Goal: Task Accomplishment & Management: Use online tool/utility

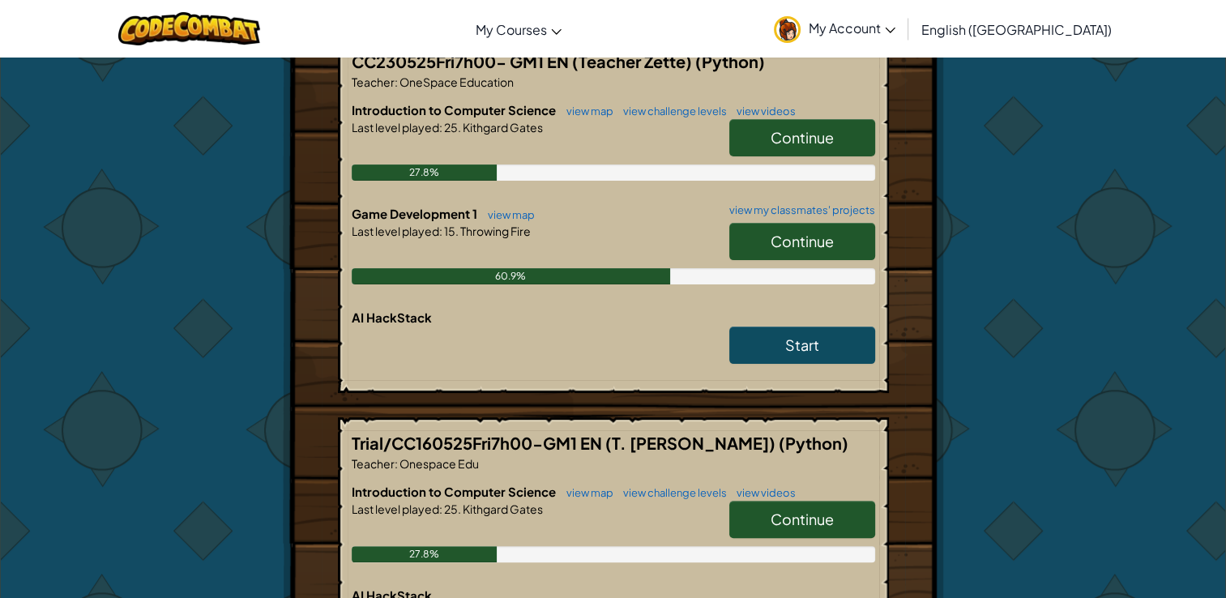
scroll to position [347, 0]
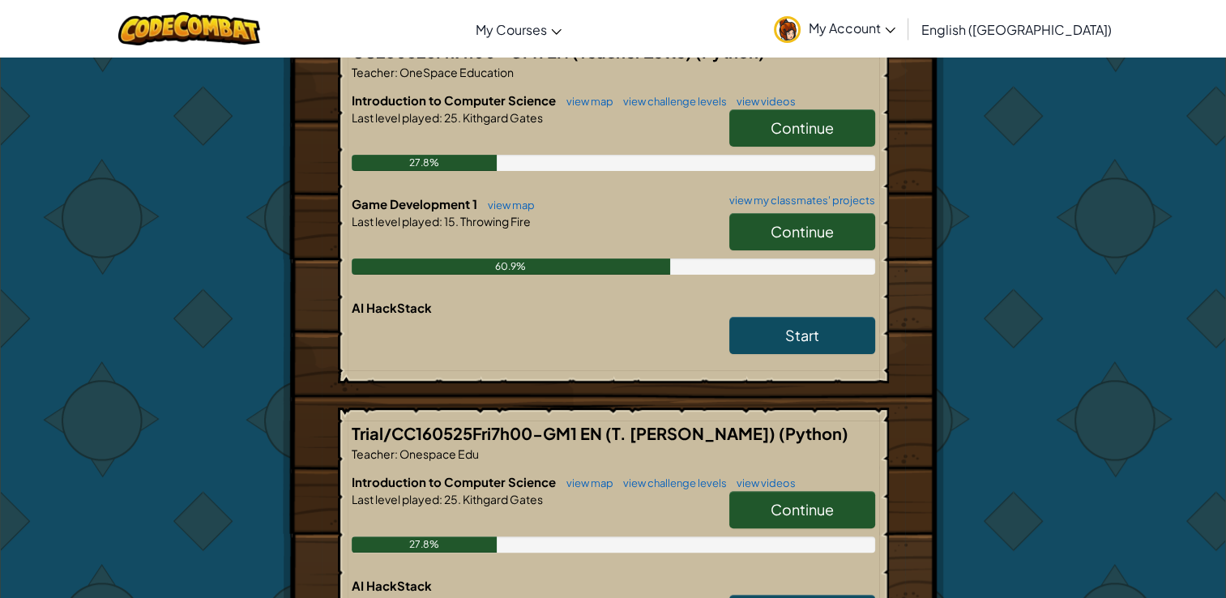
click at [833, 234] on link "Continue" at bounding box center [802, 231] width 146 height 37
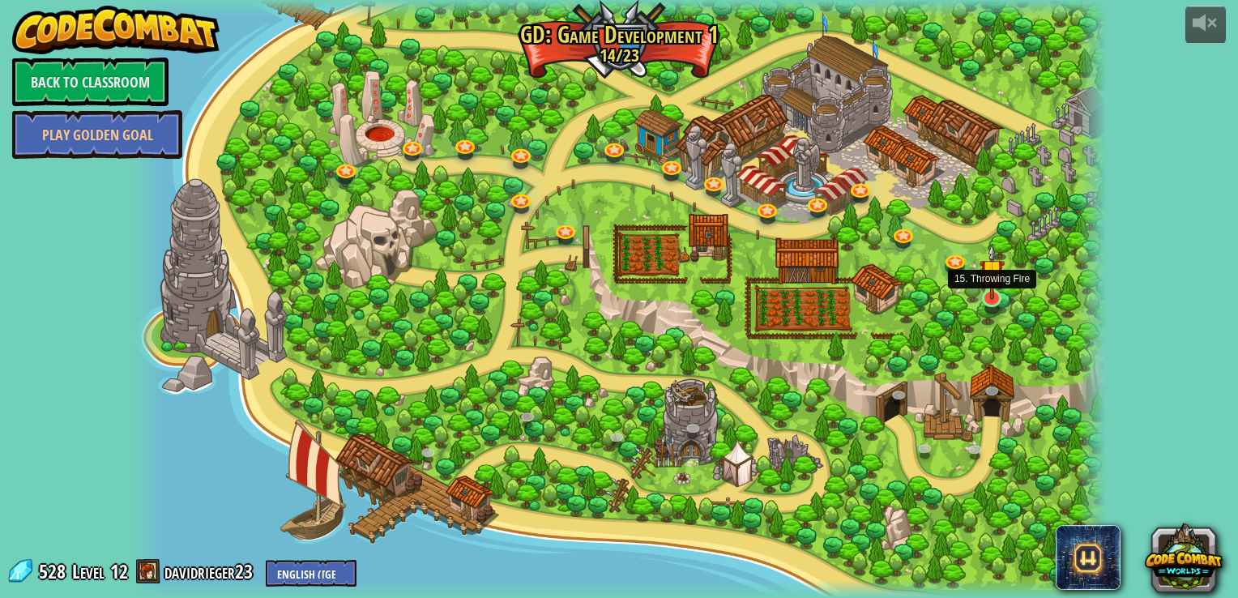
click at [990, 297] on img at bounding box center [992, 271] width 25 height 57
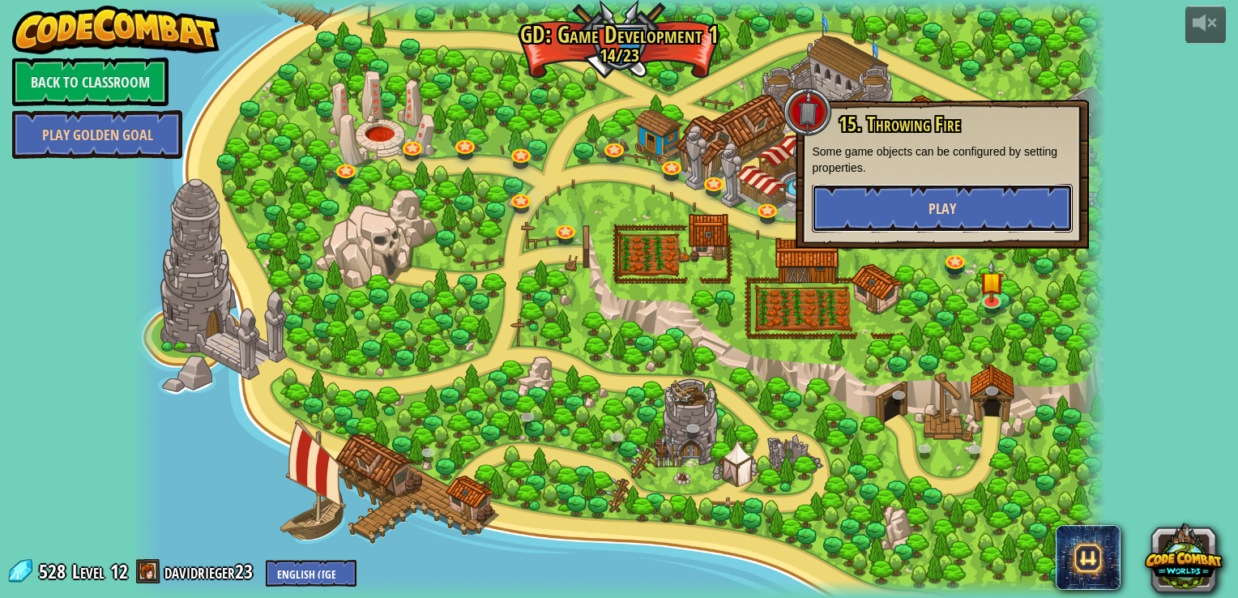
click at [885, 201] on button "Play" at bounding box center [942, 208] width 261 height 49
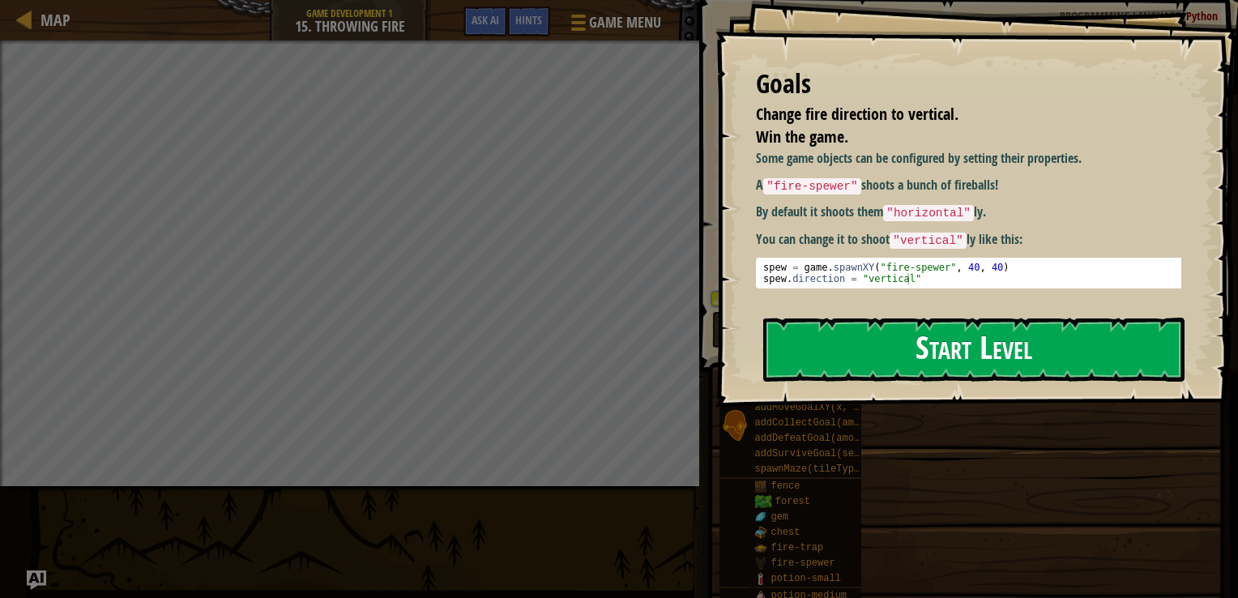
click at [908, 349] on button "Start Level" at bounding box center [973, 350] width 421 height 64
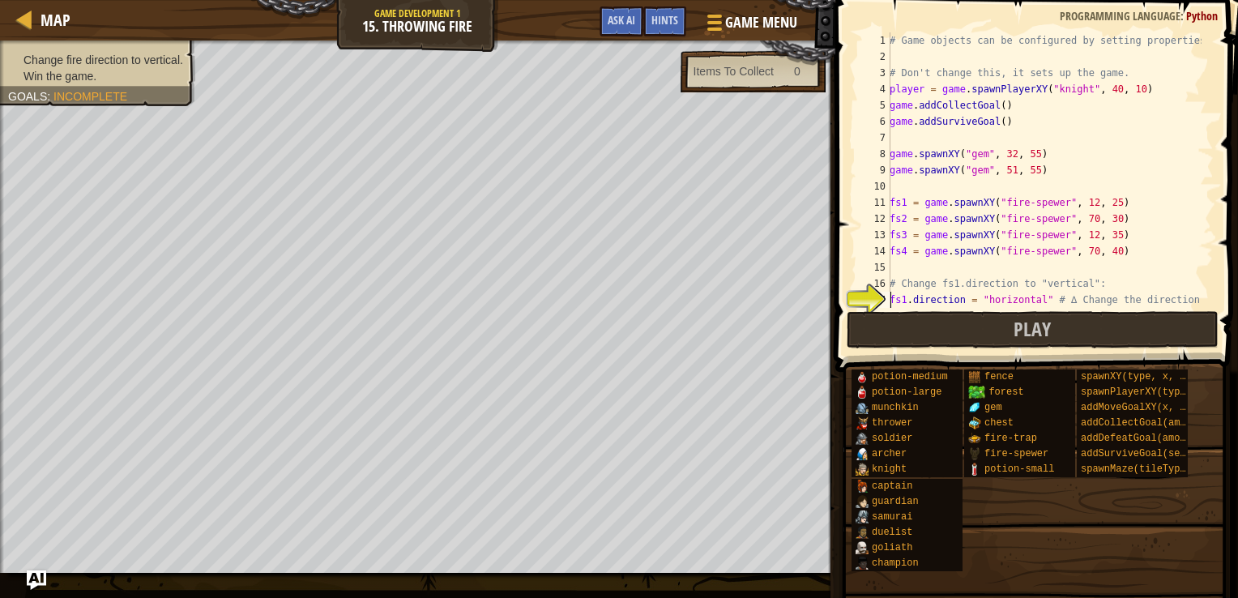
scroll to position [97, 0]
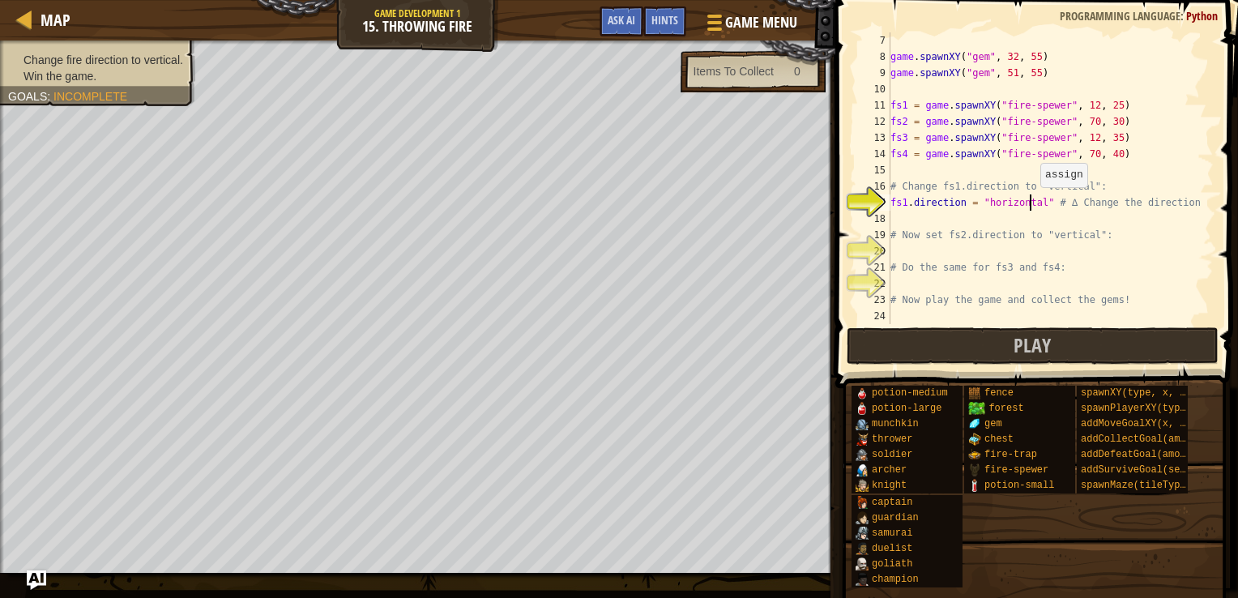
click at [1032, 203] on div "game . spawnXY ( "gem" , 32 , 55 ) game . spawnXY ( "gem" , 51 , 55 ) fs1 = gam…" at bounding box center [1044, 194] width 314 height 324
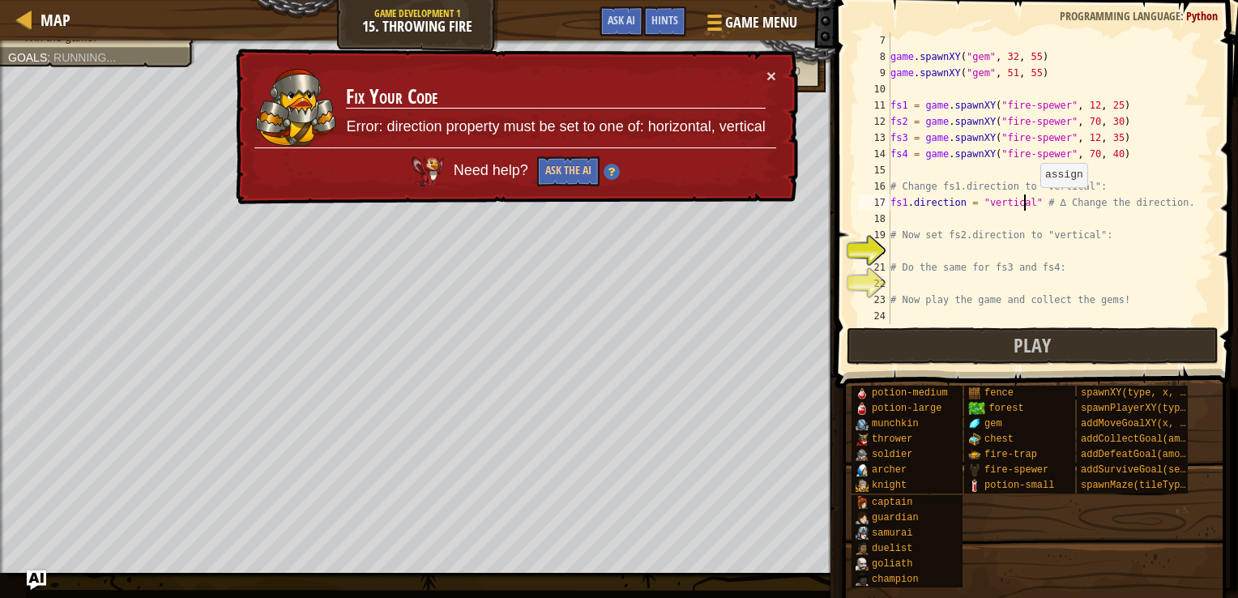
type textarea "fs1.direction = "vertical" # ∆ Change the direction."
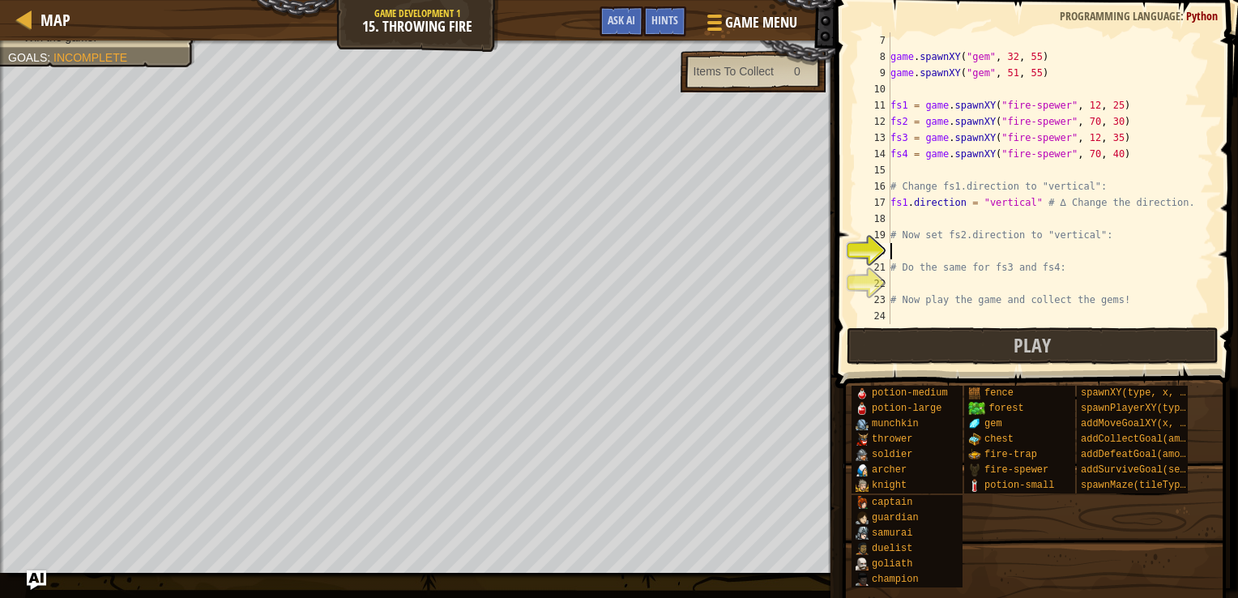
click at [901, 250] on div "game . spawnXY ( "gem" , 32 , 55 ) game . spawnXY ( "gem" , 51 , 55 ) fs1 = gam…" at bounding box center [1044, 194] width 314 height 324
type textarea "fs2.direction = "vertical""
click at [900, 283] on div "game . spawnXY ( "gem" , 32 , 55 ) game . spawnXY ( "gem" , 51 , 55 ) fs1 = gam…" at bounding box center [1044, 194] width 314 height 324
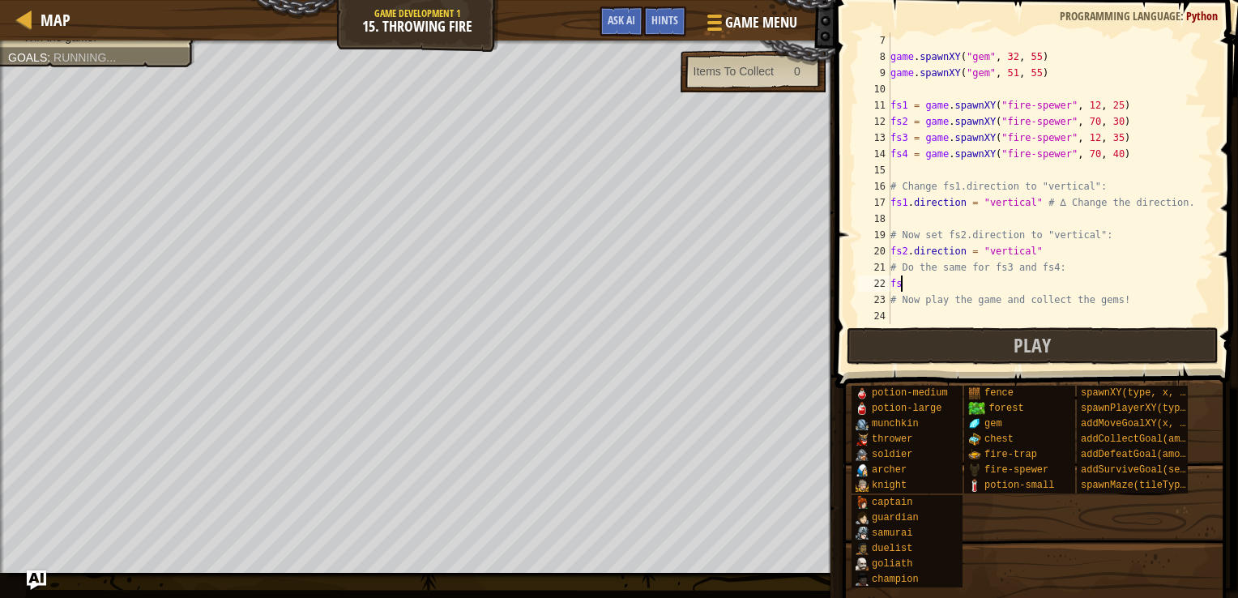
type textarea "f"
drag, startPoint x: 891, startPoint y: 250, endPoint x: 1032, endPoint y: 254, distance: 141.1
click at [1032, 254] on div "game . spawnXY ( "gem" , 32 , 55 ) game . spawnXY ( "gem" , 51 , 55 ) fs1 = gam…" at bounding box center [1044, 194] width 314 height 324
type textarea "fs2.direction = "vertical""
click at [981, 280] on div "game . spawnXY ( "gem" , 32 , 55 ) game . spawnXY ( "gem" , 51 , 55 ) fs1 = gam…" at bounding box center [1044, 194] width 314 height 324
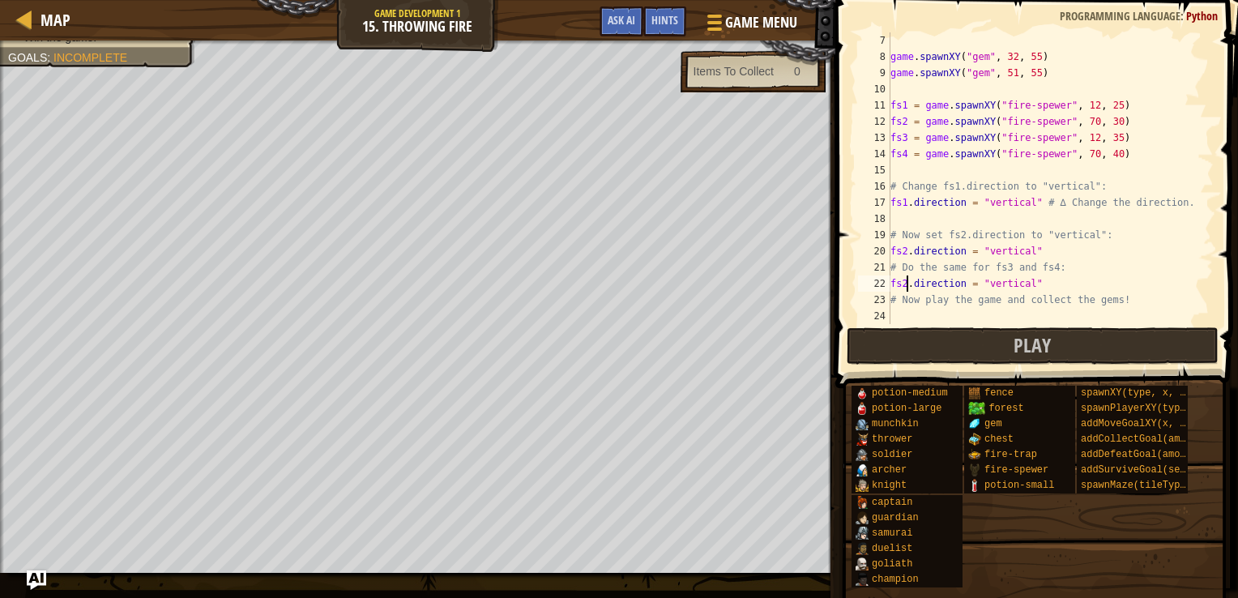
click at [904, 282] on div "game . spawnXY ( "gem" , 32 , 55 ) game . spawnXY ( "gem" , 51 , 55 ) fs1 = gam…" at bounding box center [1044, 194] width 314 height 324
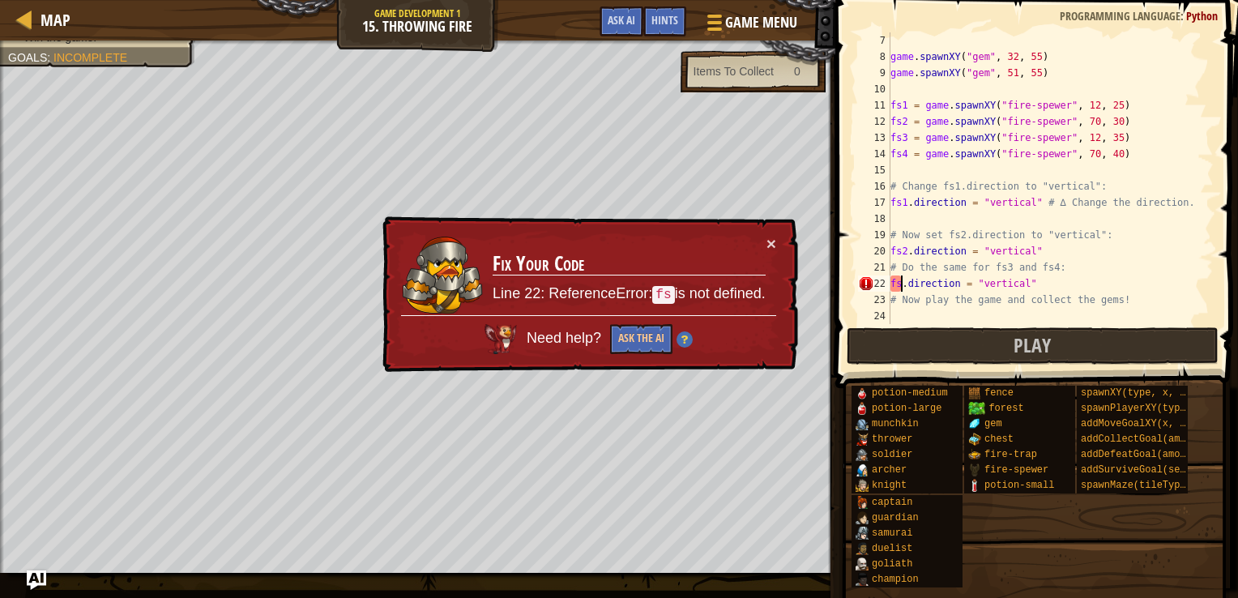
type textarea "fs3.direction = "vertical""
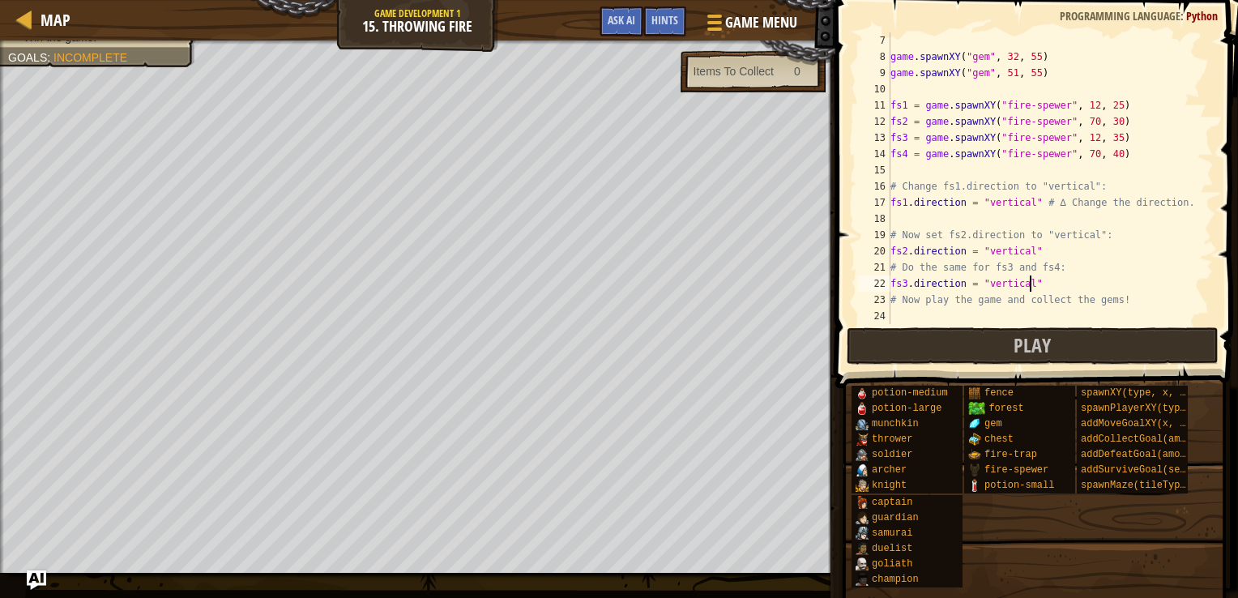
click at [1047, 285] on div "game . spawnXY ( "gem" , 32 , 55 ) game . spawnXY ( "gem" , 51 , 55 ) fs1 = gam…" at bounding box center [1044, 194] width 314 height 324
click at [904, 300] on div "game . spawnXY ( "gem" , 32 , 55 ) game . spawnXY ( "gem" , 51 , 55 ) fs1 = gam…" at bounding box center [1044, 194] width 314 height 324
type textarea "fs4.direction = "vertical""
click at [992, 338] on button "Play" at bounding box center [1033, 345] width 372 height 37
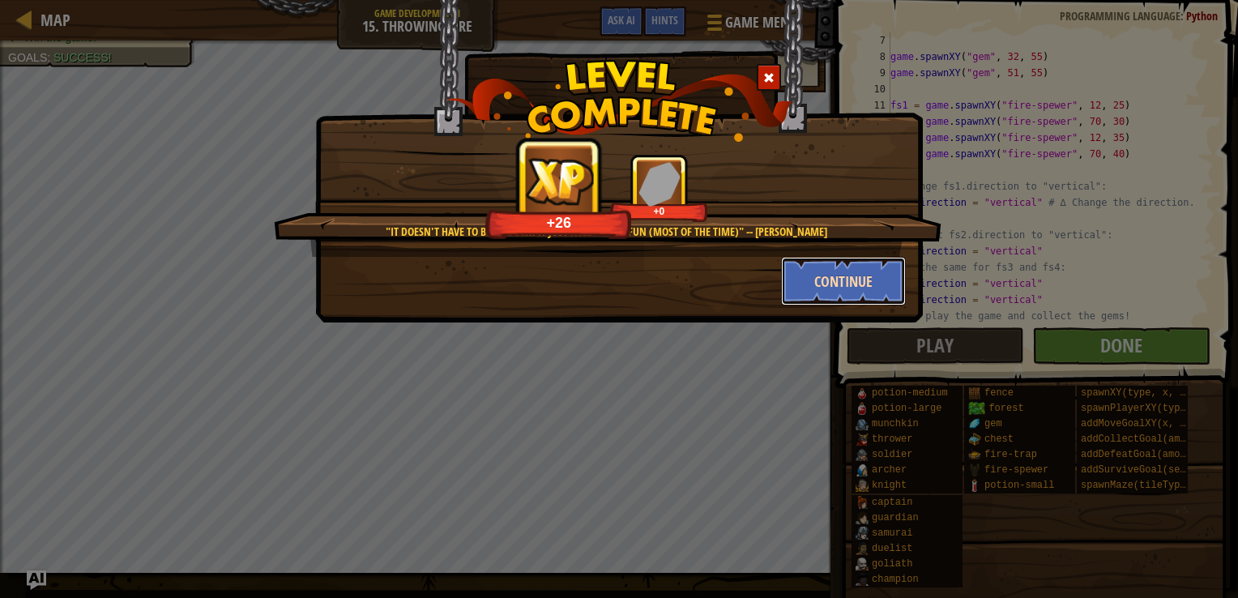
click at [809, 270] on button "Continue" at bounding box center [844, 281] width 126 height 49
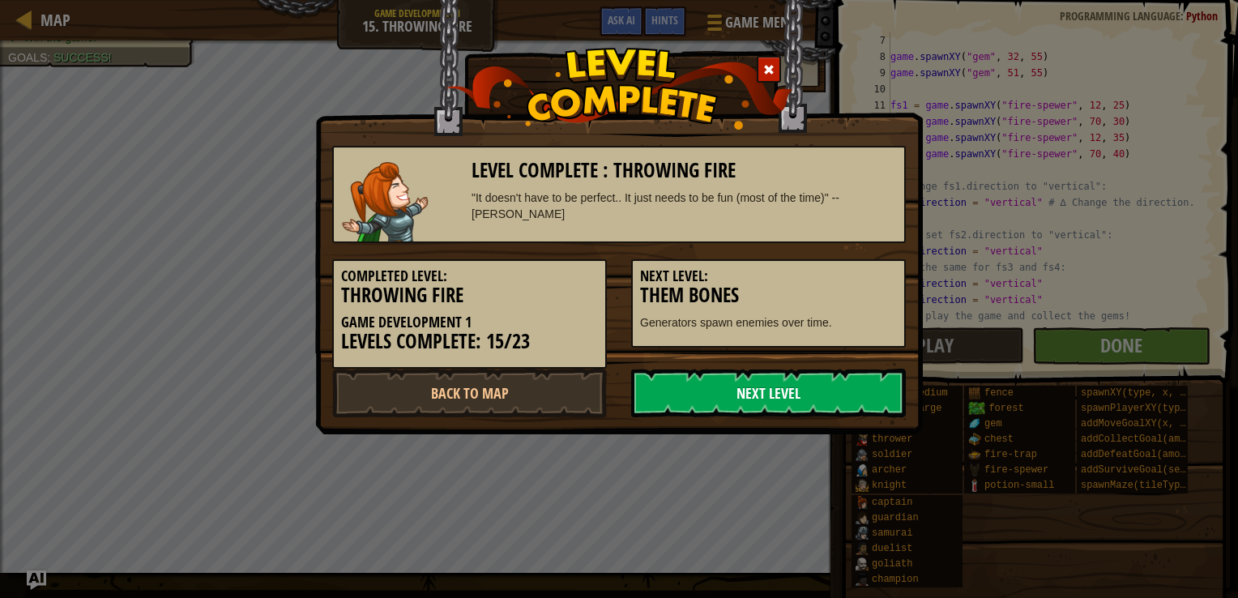
click at [743, 397] on link "Next Level" at bounding box center [768, 393] width 275 height 49
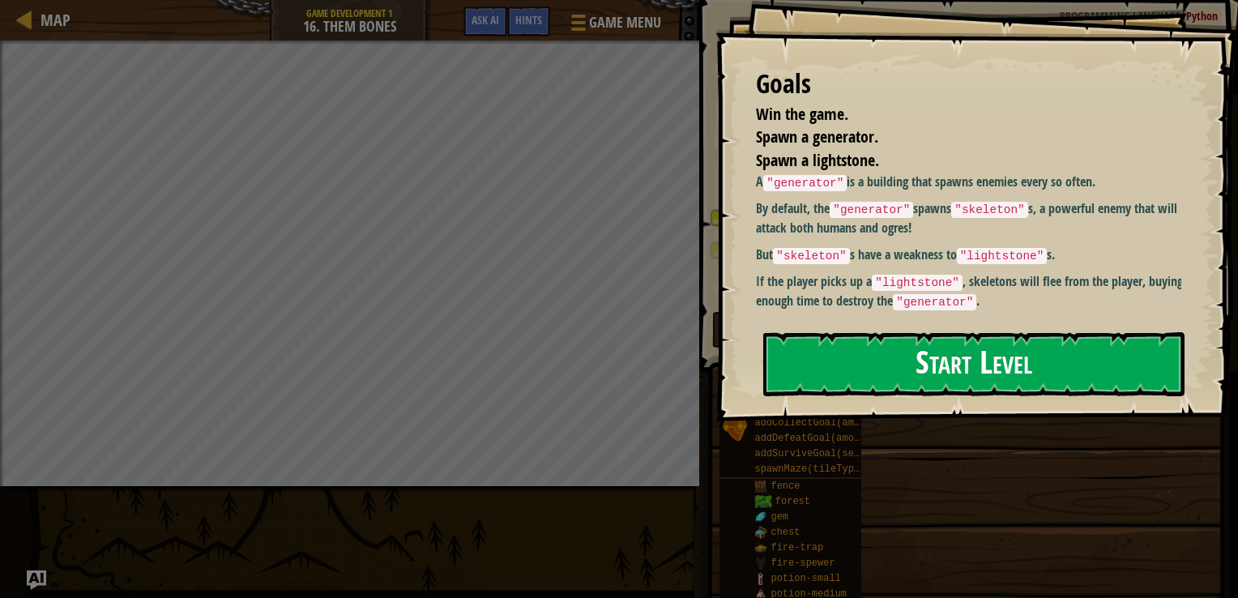
click at [957, 361] on button "Start Level" at bounding box center [973, 364] width 421 height 64
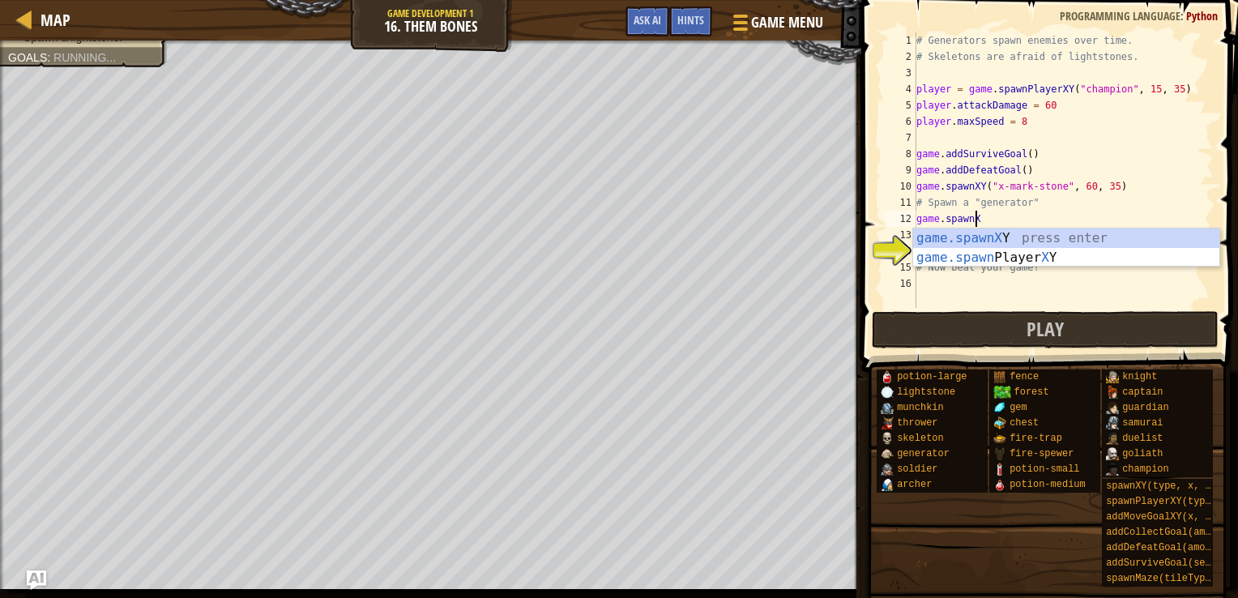
scroll to position [7, 4]
click at [1022, 236] on div "game.spawnXY press enter game.spawn Player XY press enter" at bounding box center [1066, 268] width 306 height 78
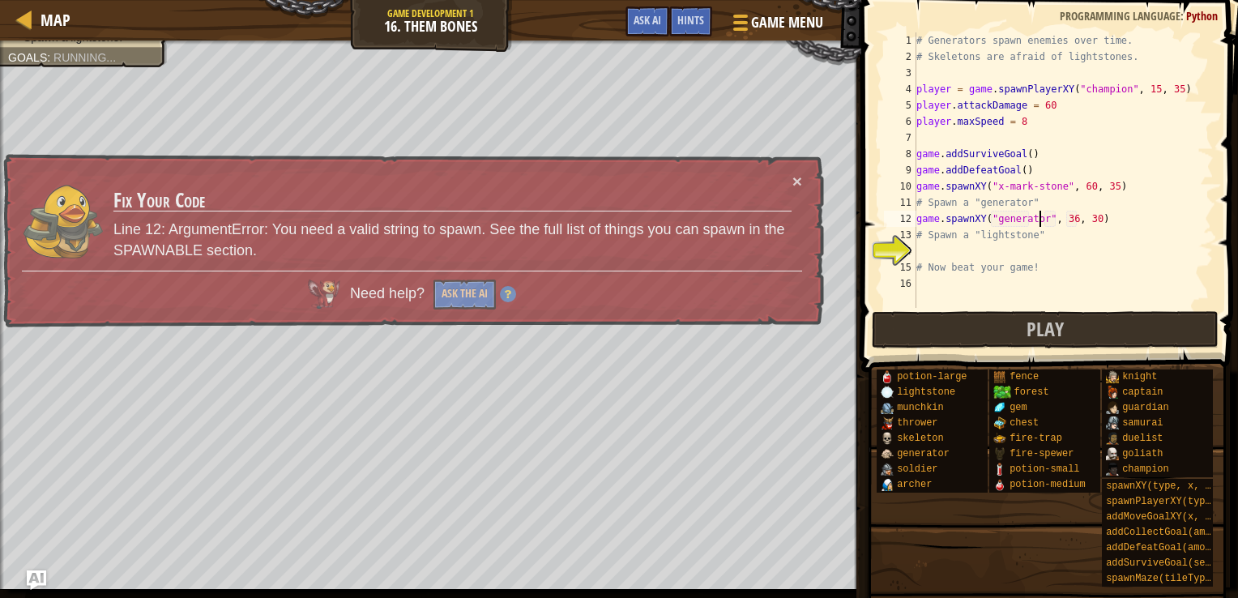
type textarea "game.spawnXY("generator", 36, 30)"
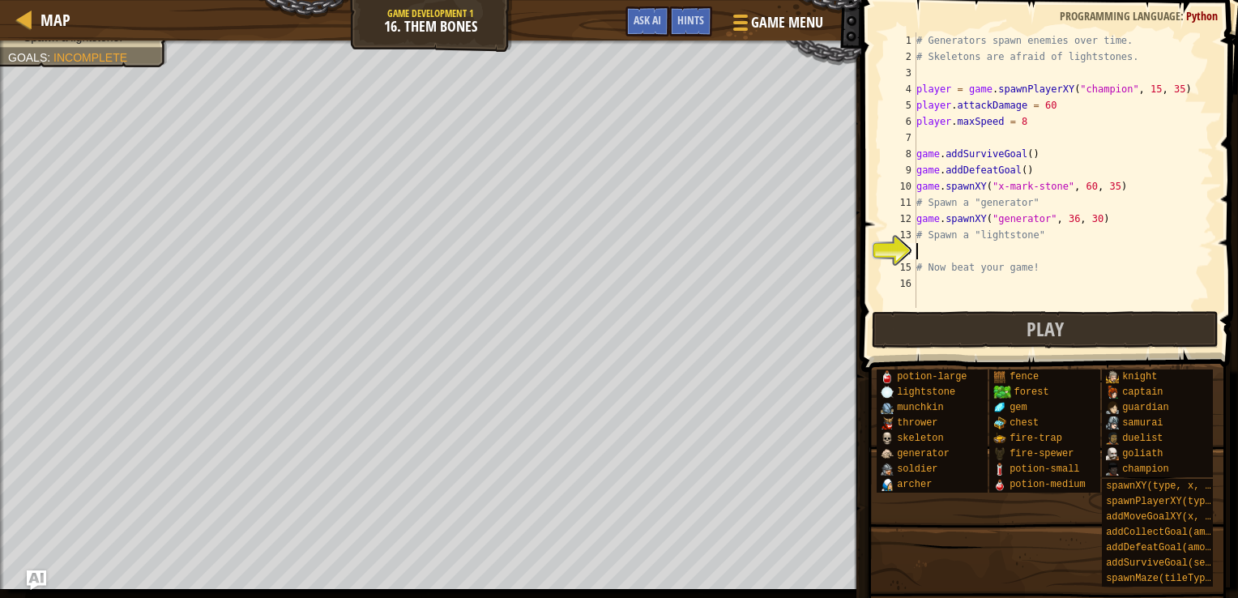
click at [948, 251] on div "# Generators spawn enemies over time. # Skeletons are afraid of lightstones. pl…" at bounding box center [1063, 186] width 301 height 308
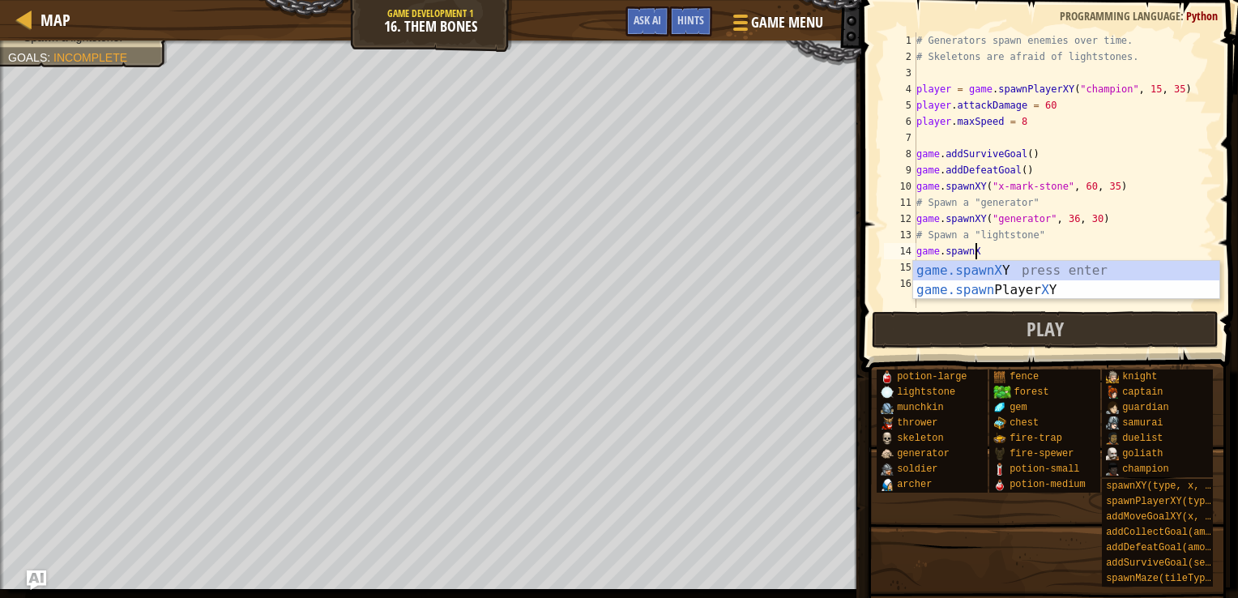
scroll to position [7, 4]
click at [992, 269] on div "game.spawnXY press enter game.spawn Player XY press enter" at bounding box center [1066, 300] width 306 height 78
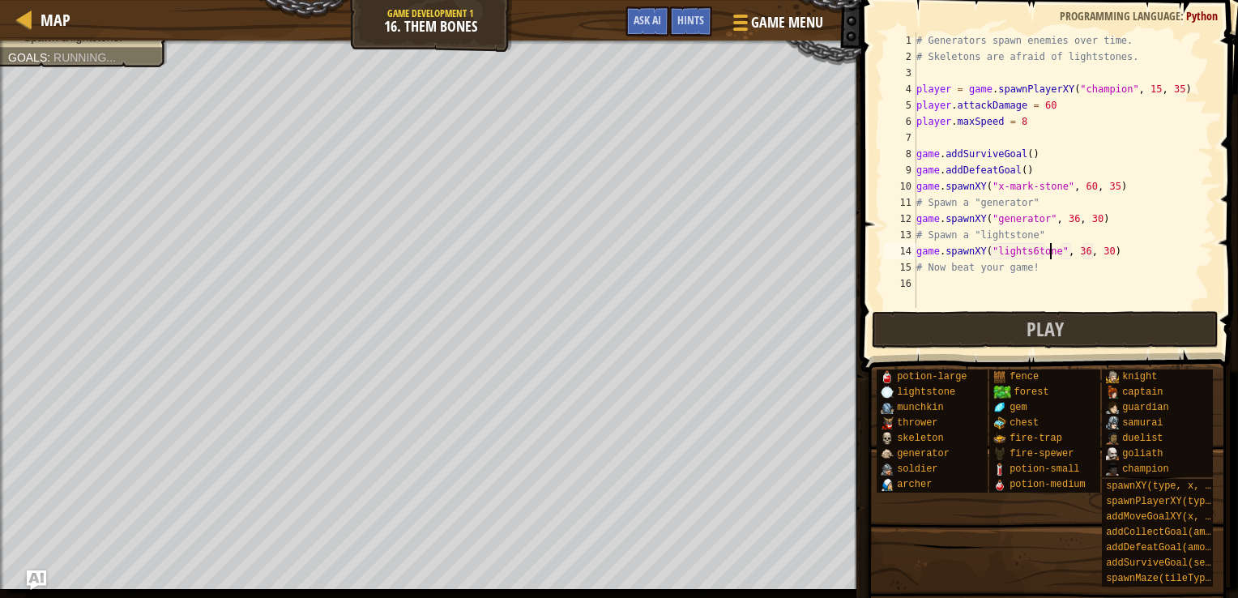
scroll to position [7, 11]
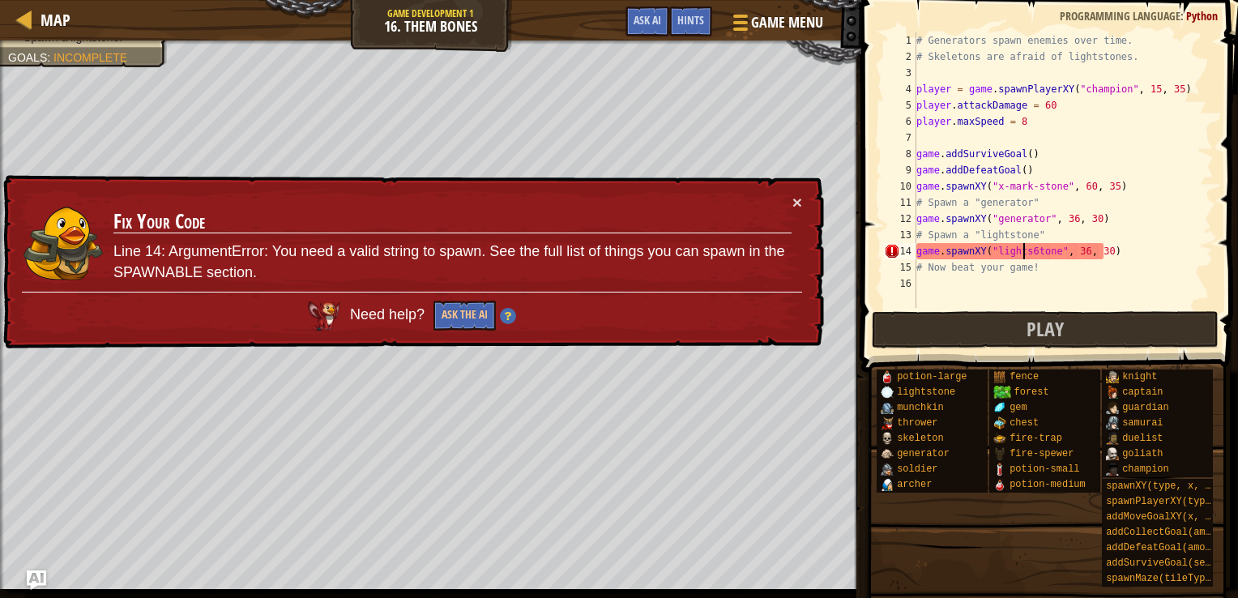
click at [1026, 248] on div "# Generators spawn enemies over time. # Skeletons are afraid of lightstones. pl…" at bounding box center [1063, 186] width 301 height 308
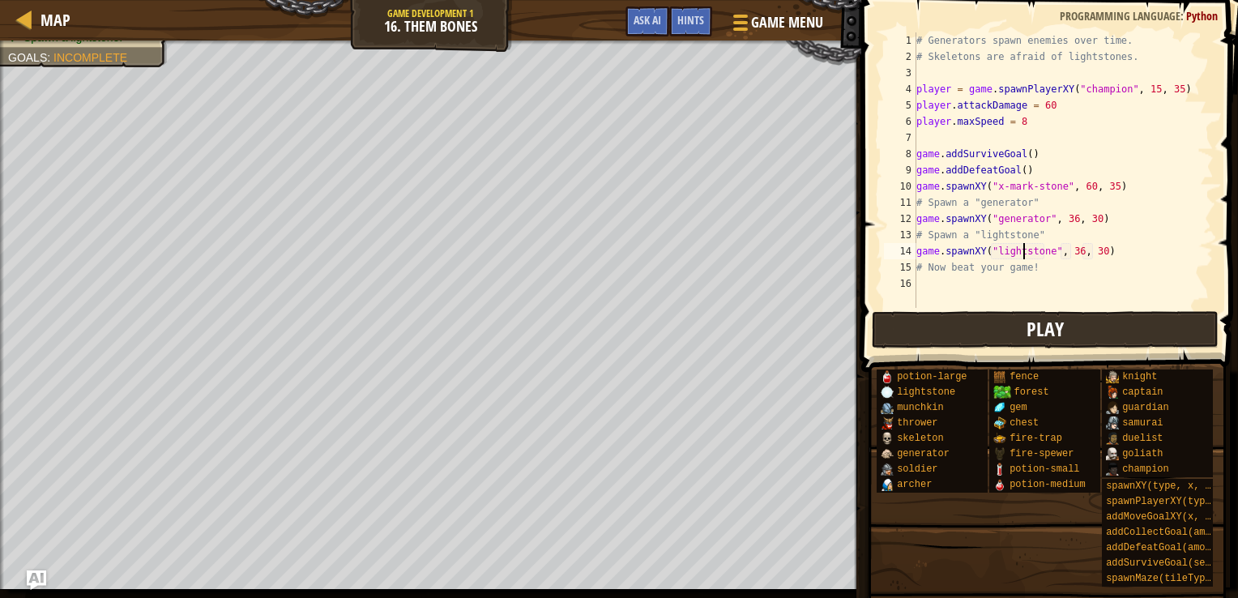
type textarea "game.spawnXY("lightstone", 36, 30)"
click at [1050, 324] on span "Play" at bounding box center [1045, 329] width 37 height 26
click at [1010, 319] on div "Map Game Development 1 16. Them Bones Game Menu Done Hints Ask AI 1 ההההההההההה…" at bounding box center [619, 299] width 1238 height 598
click at [968, 141] on div "# Generators spawn enemies over time. # Skeletons are afraid of lightstones. pl…" at bounding box center [1063, 186] width 301 height 308
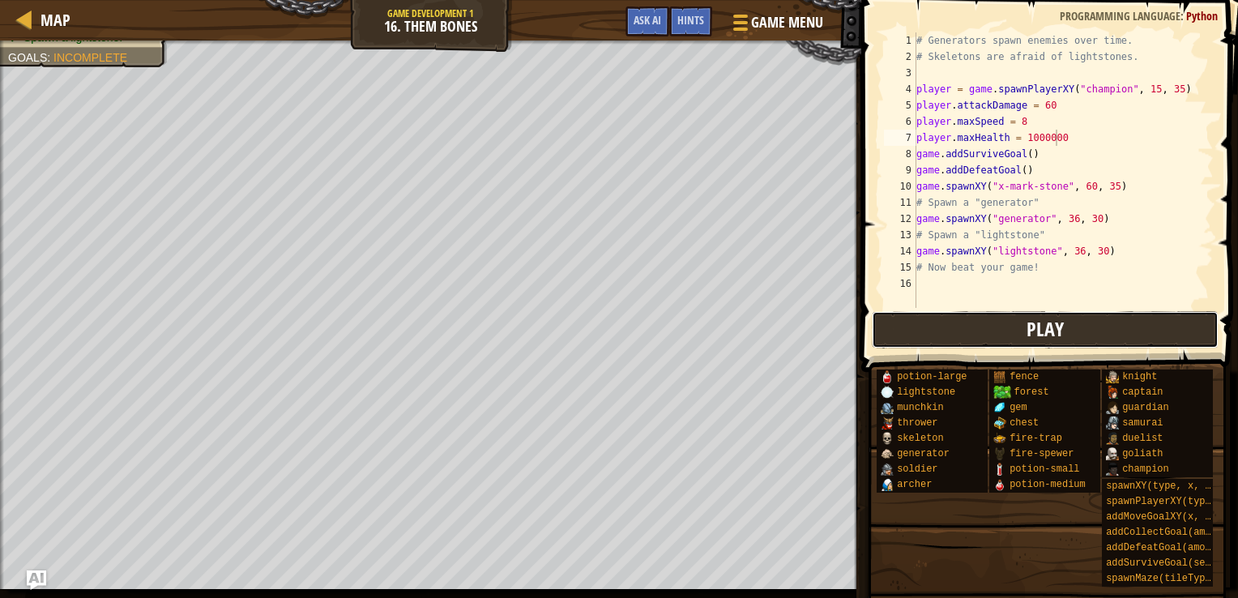
click at [1078, 342] on button "Play" at bounding box center [1045, 329] width 347 height 37
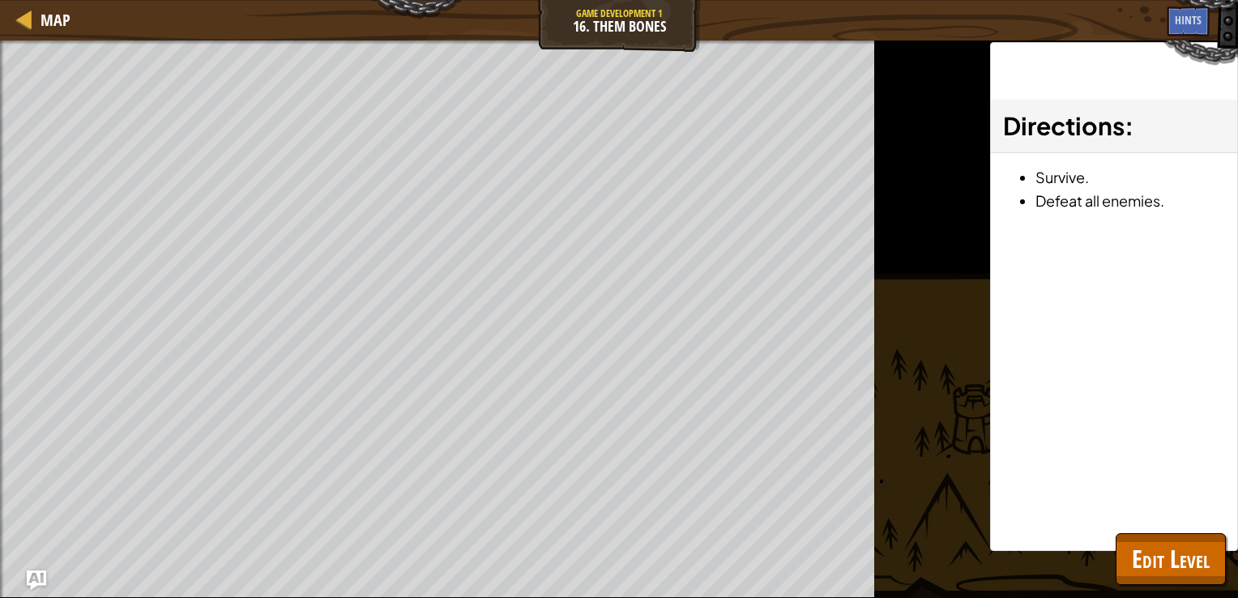
click at [1213, 210] on div "Map Game Development 1 16. Them Bones Game Menu Done Hints Ask AI 1 ההההההההההה…" at bounding box center [619, 299] width 1238 height 598
click at [1154, 576] on button "Edit Level" at bounding box center [1171, 559] width 110 height 52
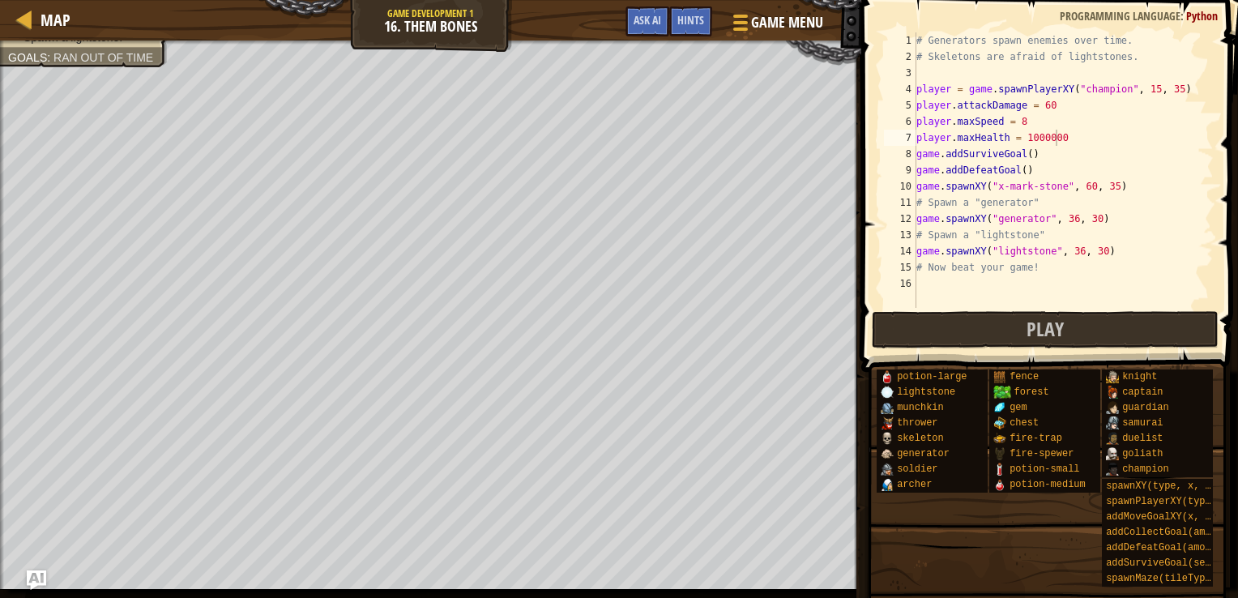
scroll to position [7, 7]
click at [1018, 172] on div "# Generators spawn enemies over time. # Skeletons are afraid of lightstones. pl…" at bounding box center [1063, 186] width 301 height 308
type textarea "game.addDefeatGoal(5)"
click at [954, 331] on button "Play" at bounding box center [1045, 329] width 347 height 37
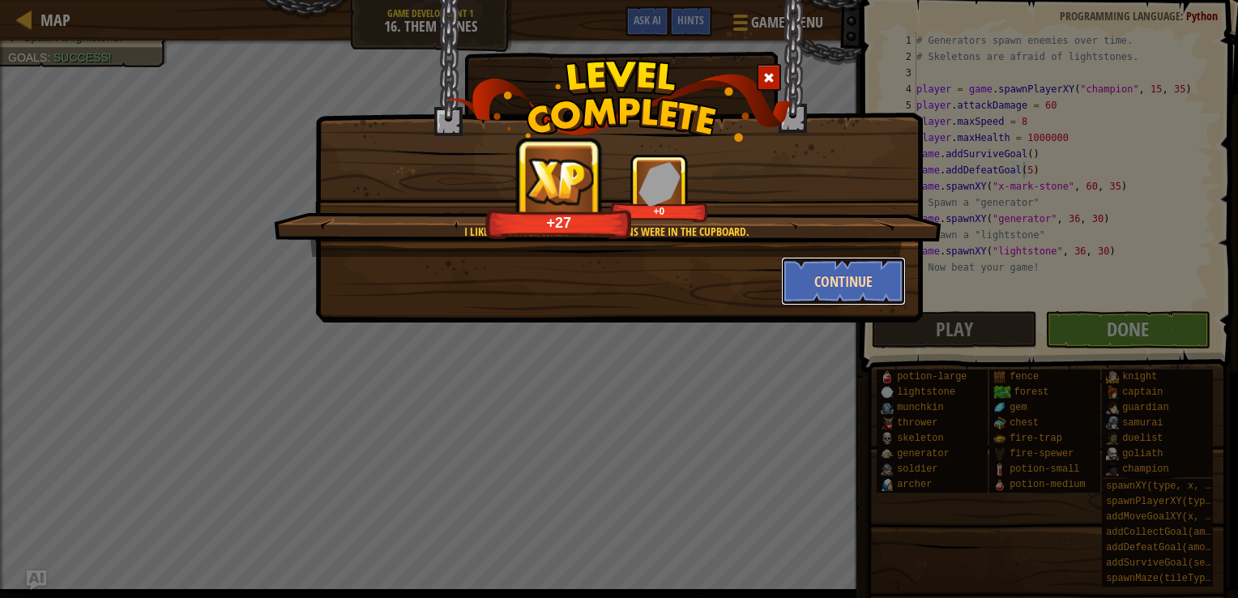
click at [814, 271] on button "Continue" at bounding box center [844, 281] width 126 height 49
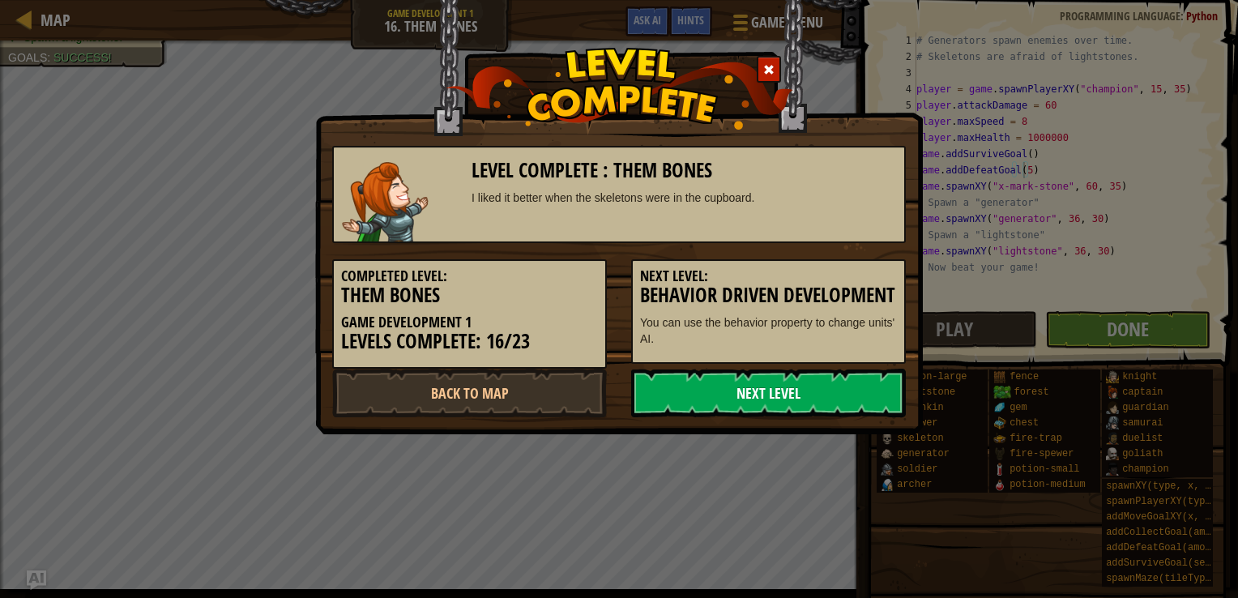
click at [759, 405] on link "Next Level" at bounding box center [768, 393] width 275 height 49
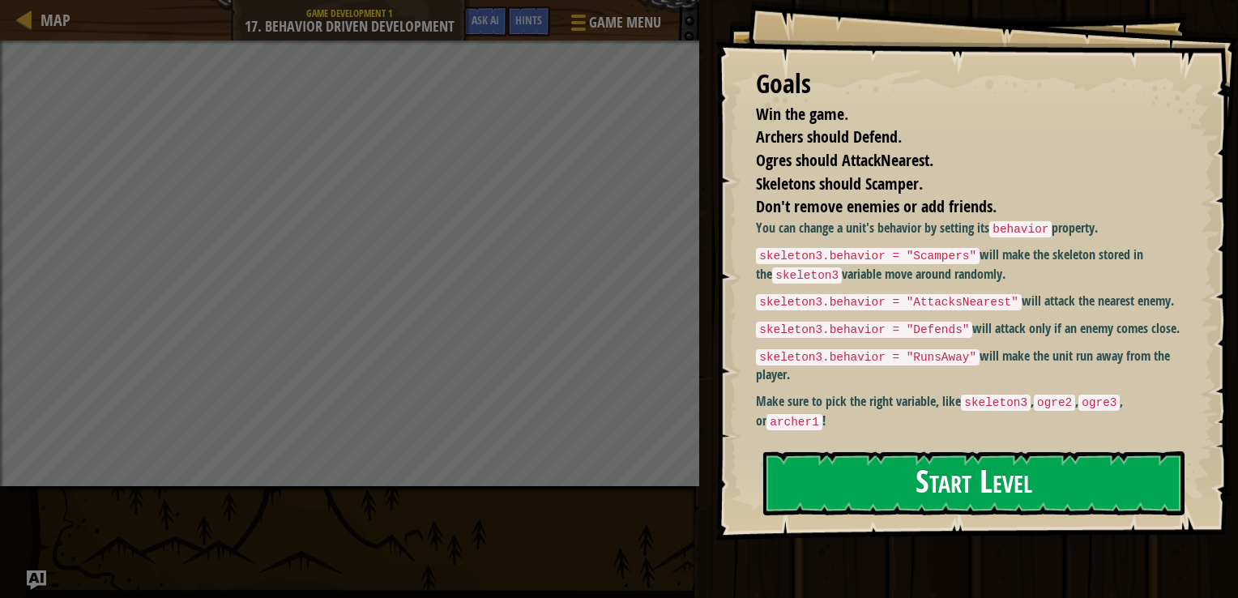
click at [891, 472] on button "Start Level" at bounding box center [973, 483] width 421 height 64
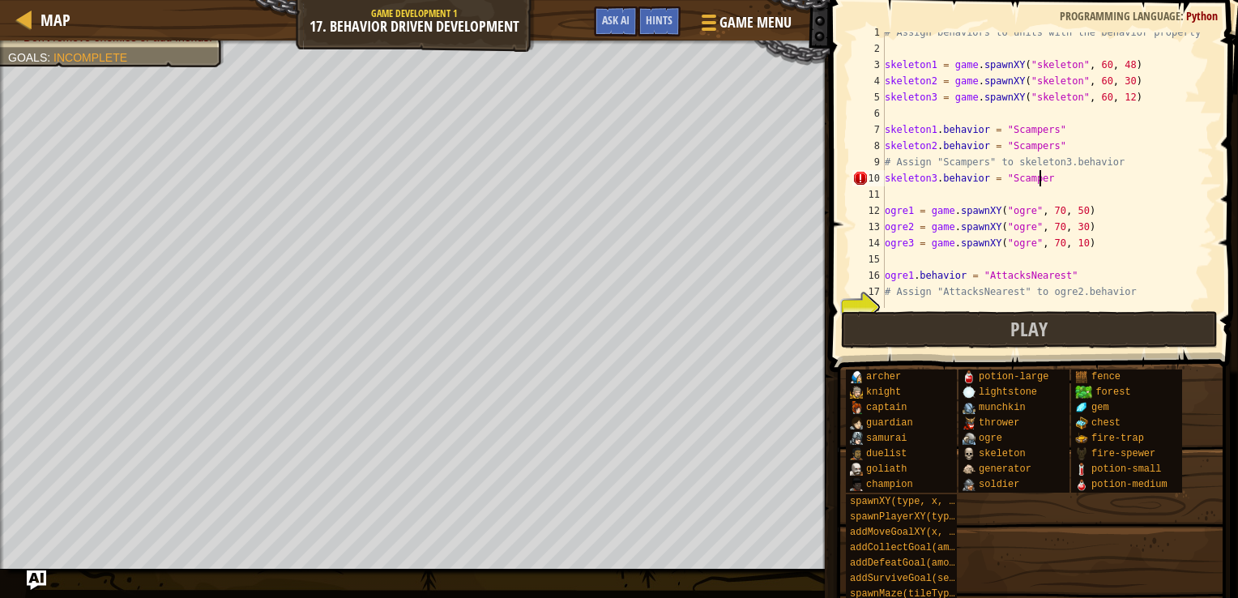
scroll to position [7, 12]
type textarea "skeleton3.behavior = "Scampers""
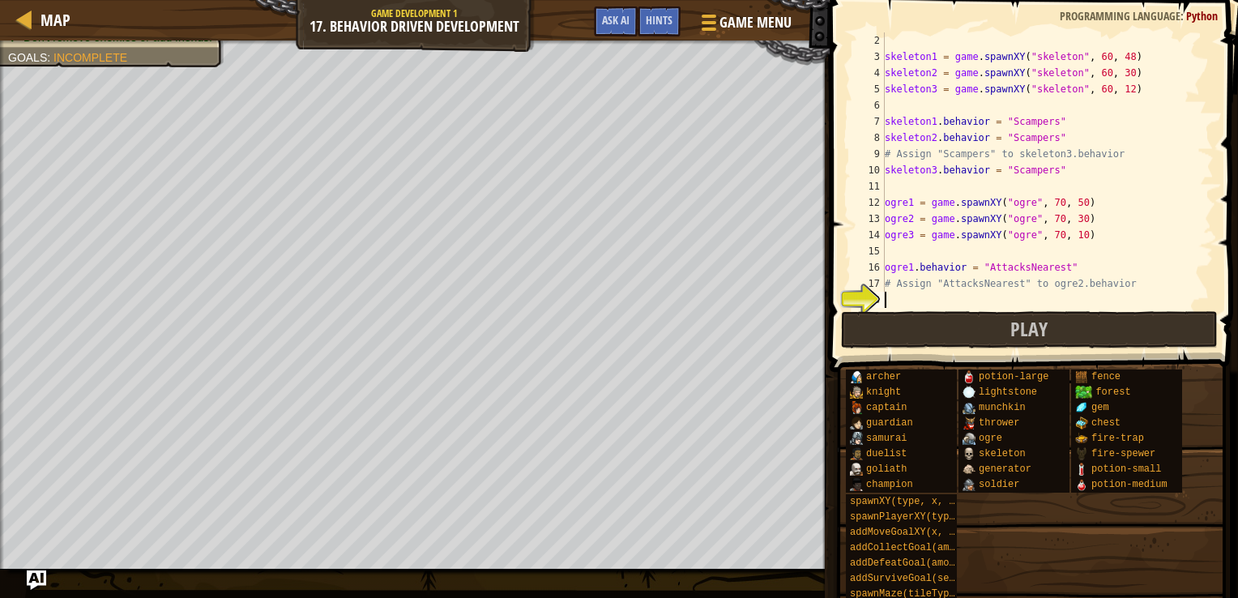
scroll to position [16, 0]
click at [915, 303] on div "skeleton1 = game . spawnXY ( "skeleton" , 60 , 48 ) skeleton2 = game . spawnXY …" at bounding box center [1042, 186] width 320 height 308
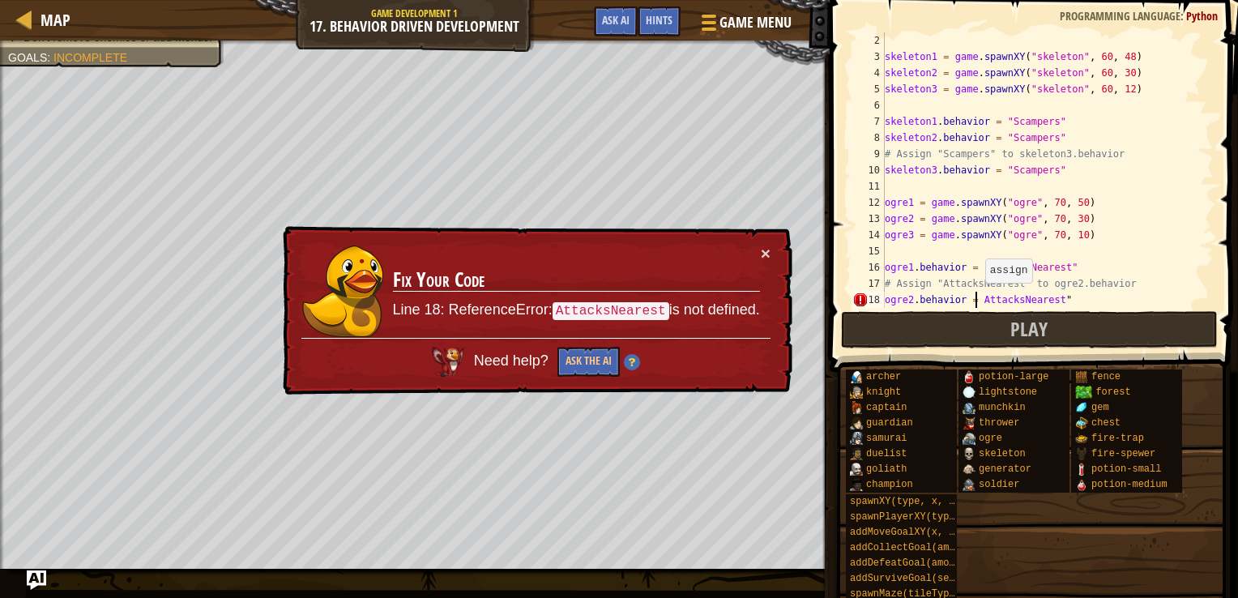
click at [977, 299] on div "skeleton1 = game . spawnXY ( "skeleton" , 60 , 48 ) skeleton2 = game . spawnXY …" at bounding box center [1042, 186] width 320 height 308
type textarea "ogre2.behavior = "AttacksNearest""
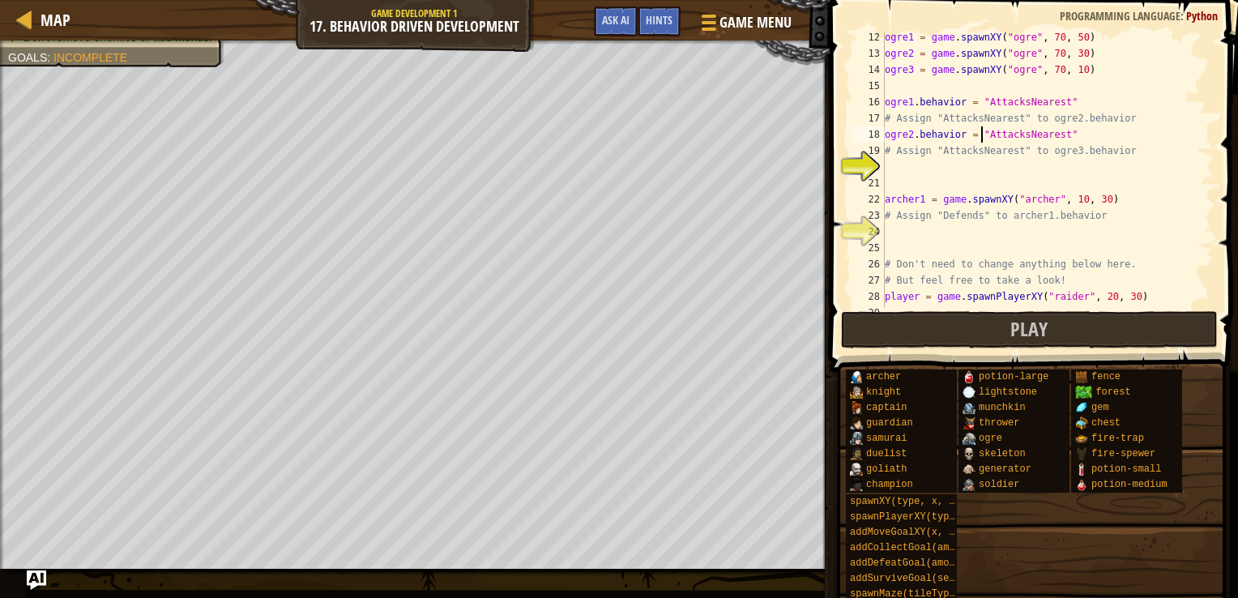
scroll to position [188, 0]
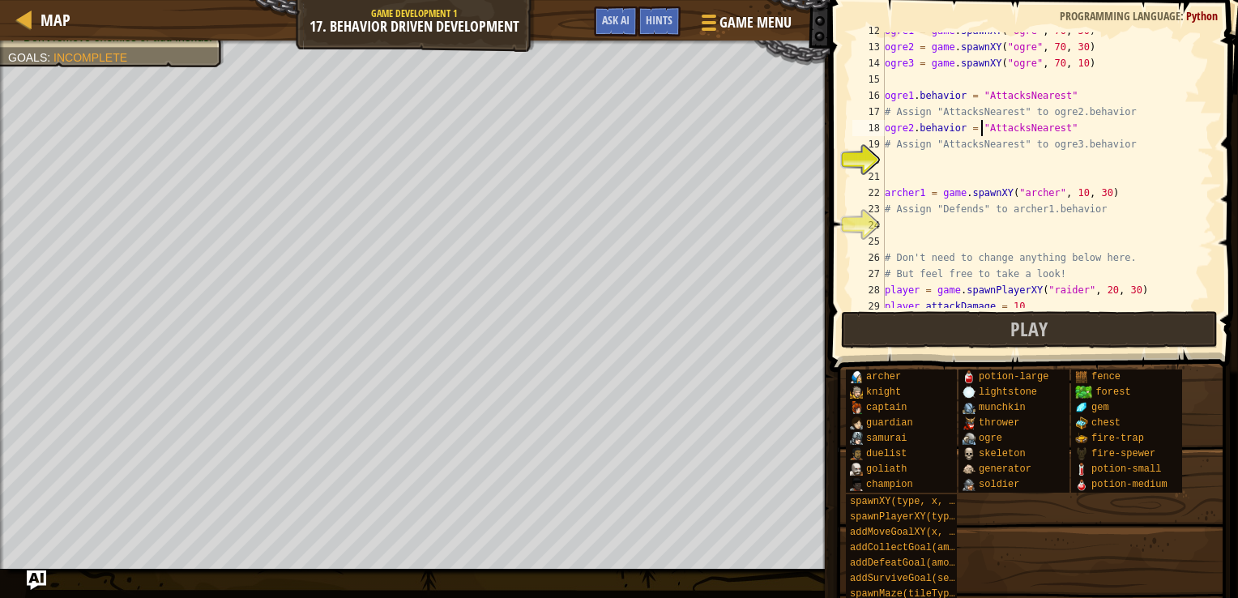
click at [949, 161] on div "ogre1 = game . spawnXY ( "ogre" , 70 , 50 ) ogre2 = game . spawnXY ( "ogre" , 7…" at bounding box center [1042, 177] width 320 height 308
type textarea "ogre3.behavior = "AttacksNearest""
click at [914, 226] on div "ogre1 = game . spawnXY ( "ogre" , 70 , 50 ) ogre2 = game . spawnXY ( "ogre" , 7…" at bounding box center [1042, 177] width 320 height 308
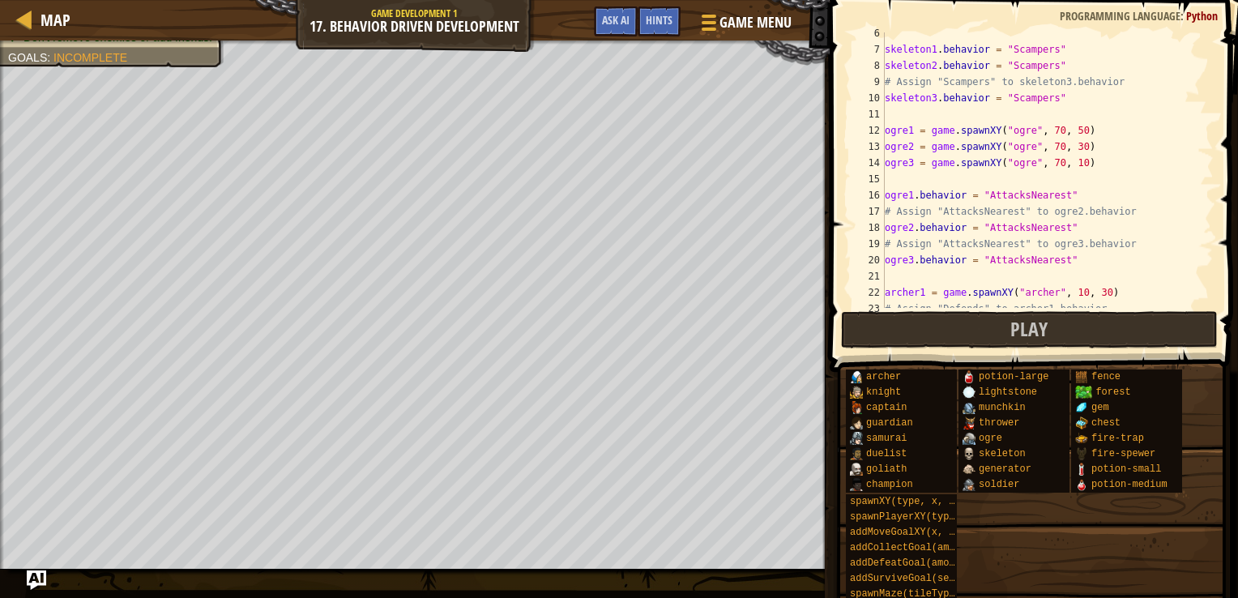
scroll to position [0, 0]
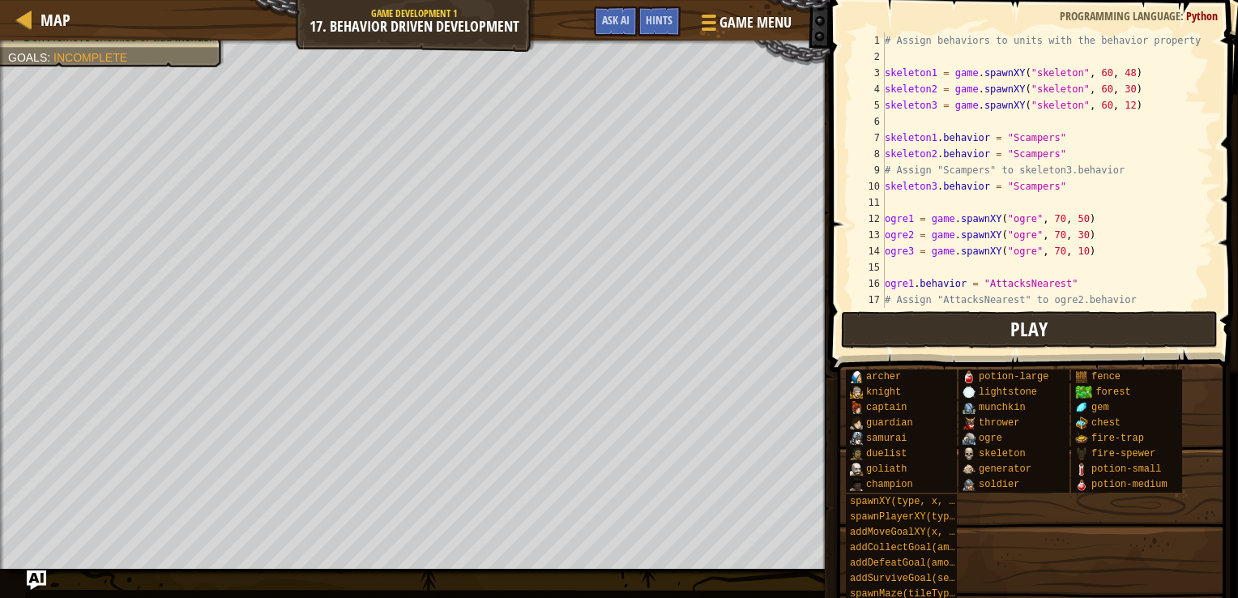
type textarea "archer1.behavior = "Defends""
click at [1011, 323] on button "Play" at bounding box center [1030, 329] width 378 height 37
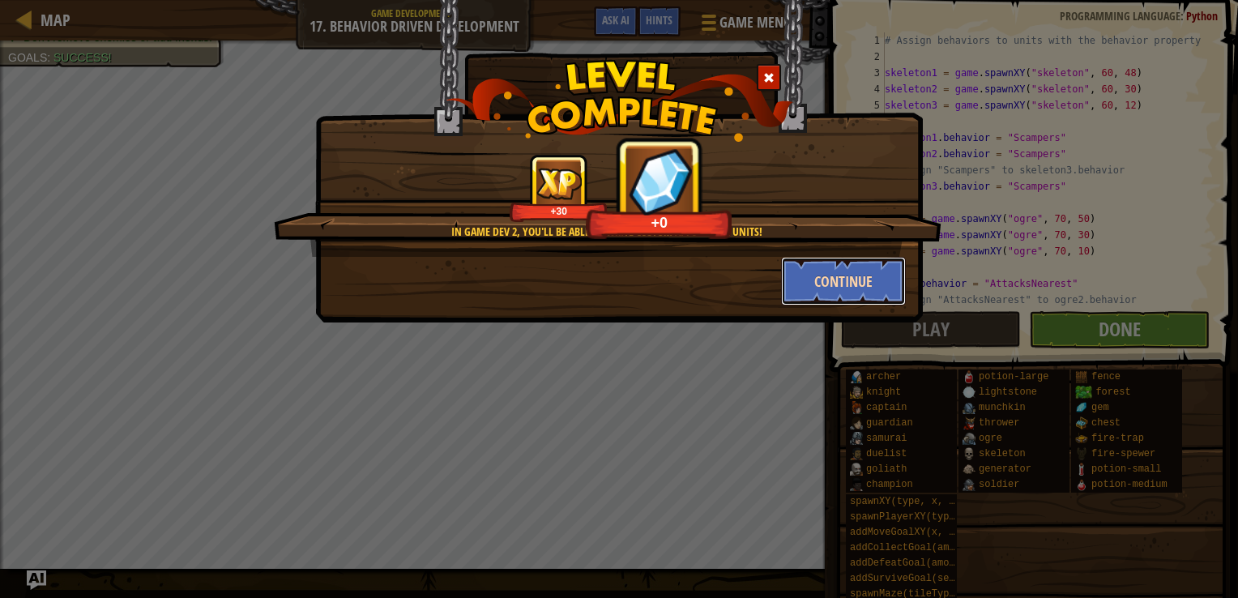
click at [840, 277] on button "Continue" at bounding box center [844, 281] width 126 height 49
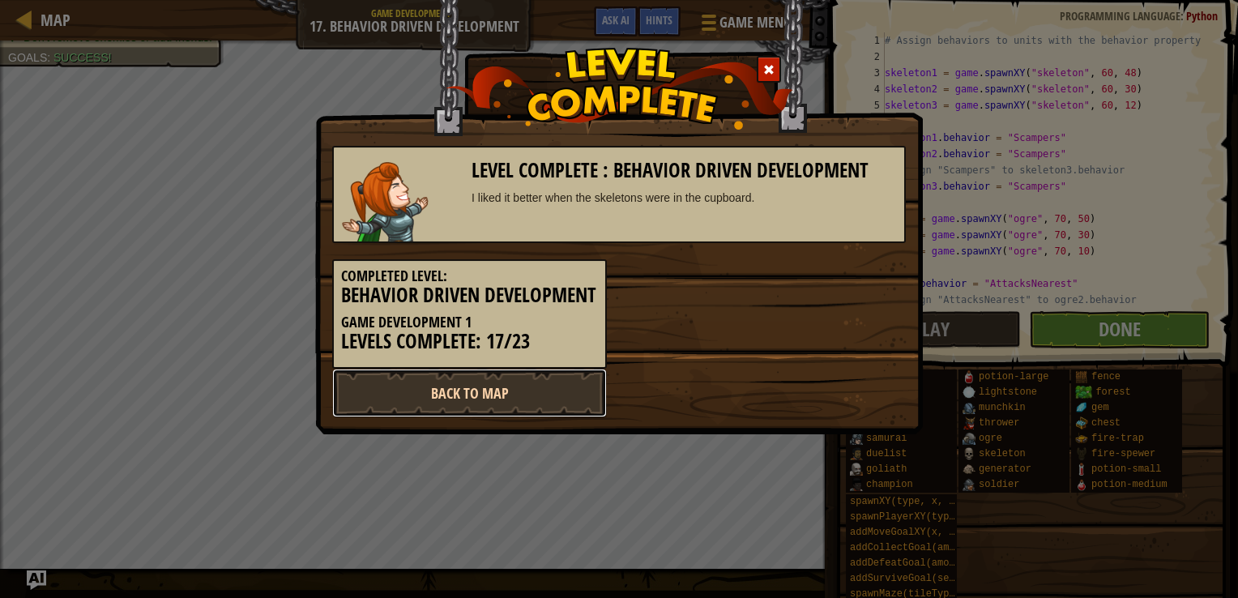
click at [568, 400] on link "Back to Map" at bounding box center [469, 393] width 275 height 49
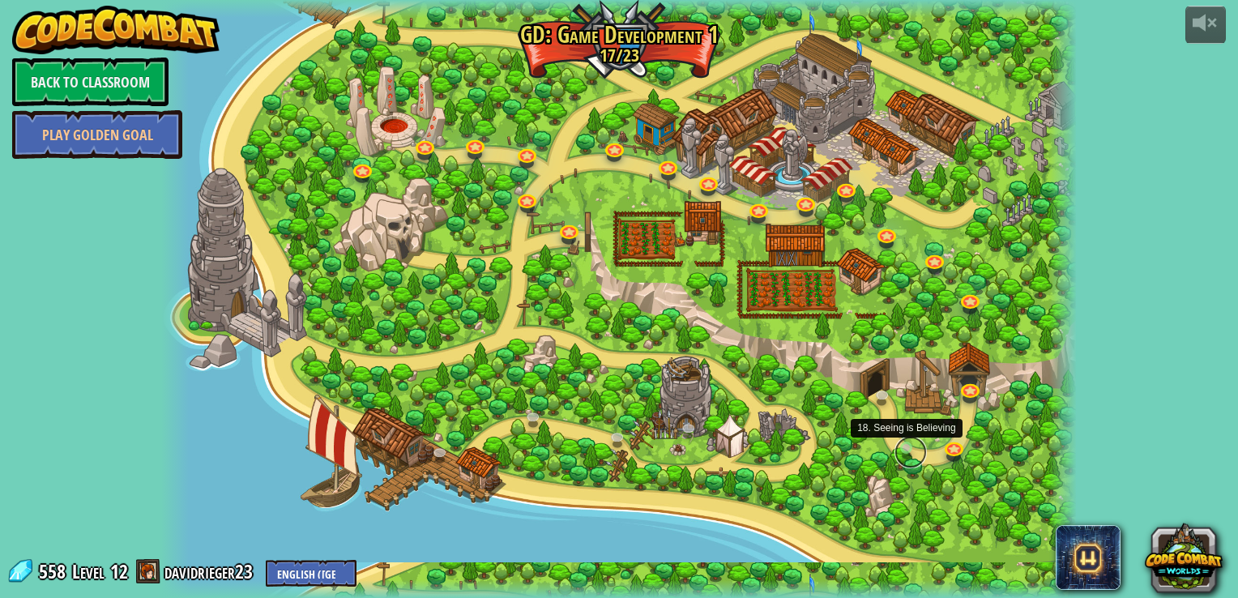
click at [896, 447] on link at bounding box center [911, 452] width 32 height 32
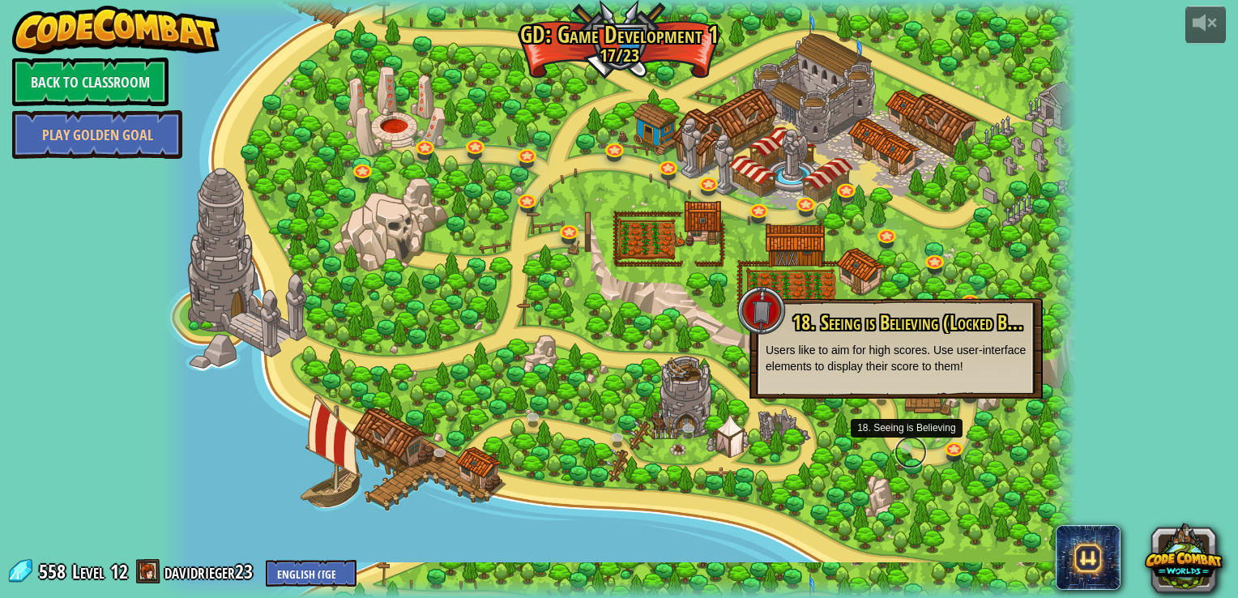
click at [896, 447] on link at bounding box center [911, 452] width 32 height 32
click at [914, 504] on div at bounding box center [618, 299] width 915 height 598
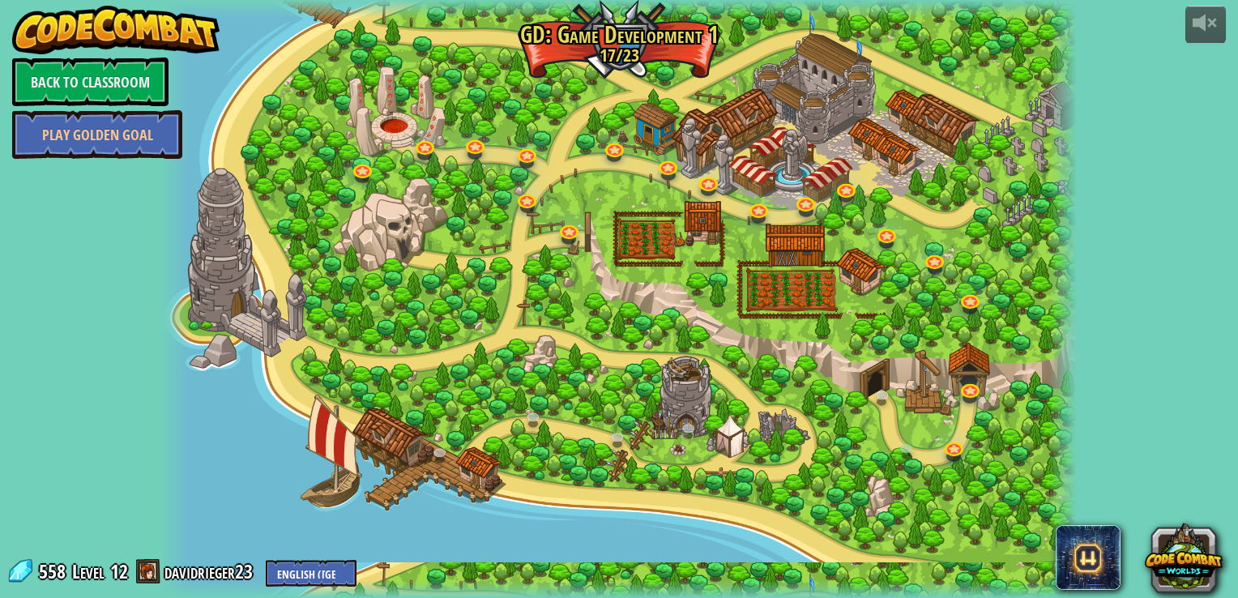
click at [126, 26] on img at bounding box center [115, 30] width 207 height 49
click at [904, 445] on link at bounding box center [911, 452] width 32 height 32
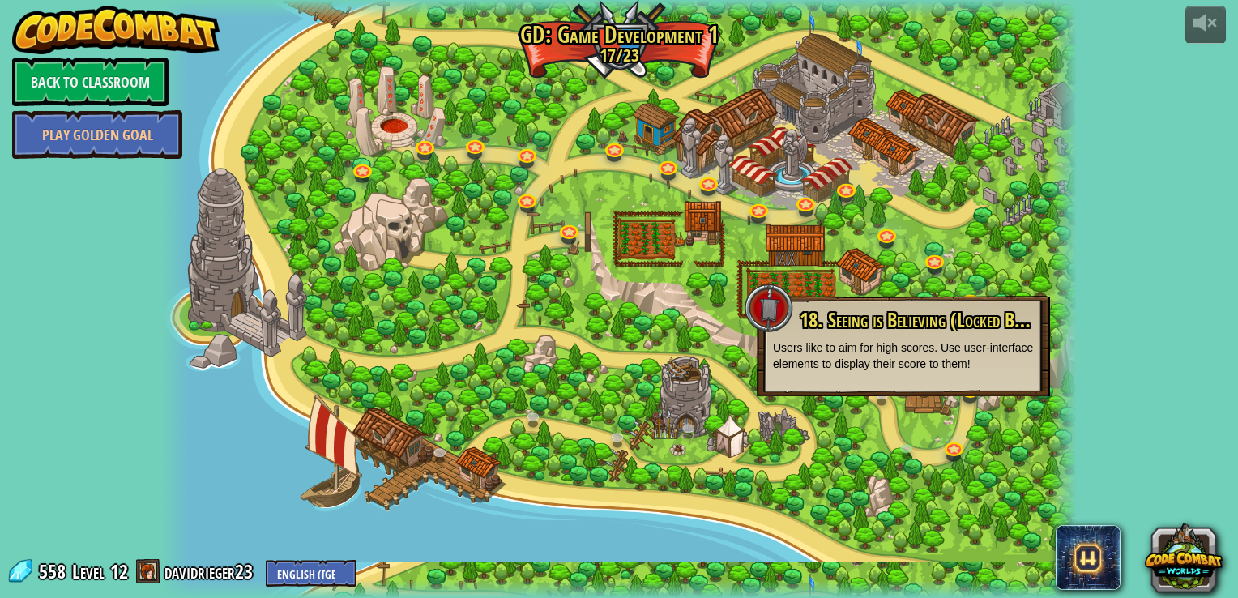
click at [797, 448] on div at bounding box center [618, 299] width 915 height 598
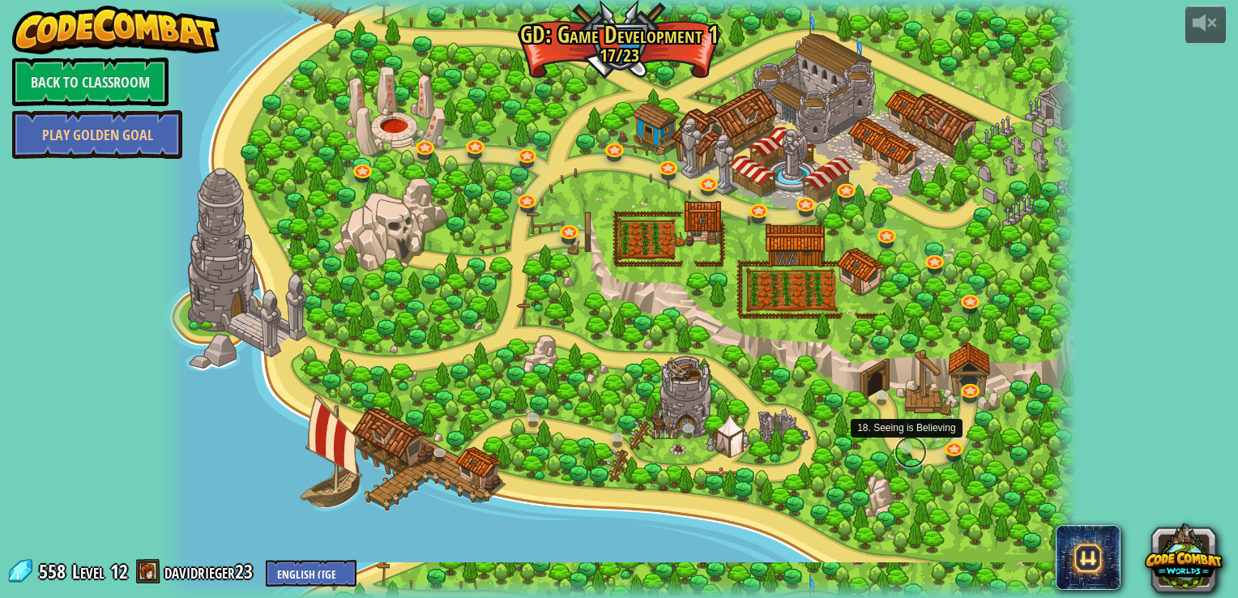
click at [911, 442] on link at bounding box center [911, 452] width 32 height 32
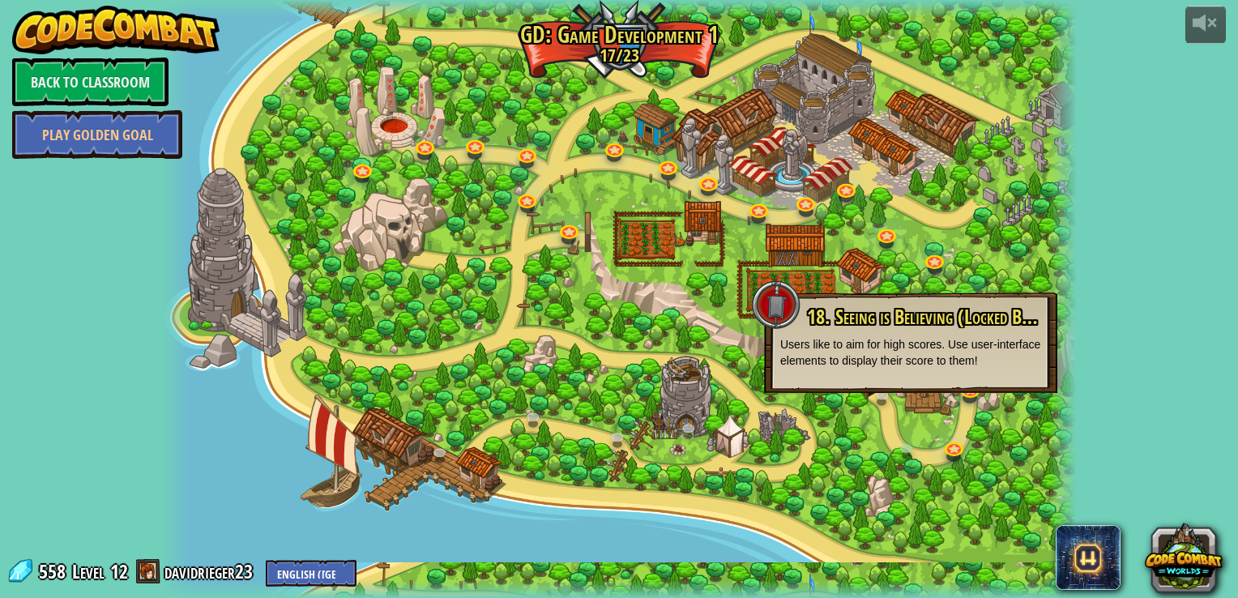
click at [1189, 316] on div "powered by Back to Classroom Play Golden Goal 3. Hero's Journey Spawn a player,…" at bounding box center [619, 299] width 1238 height 598
click at [146, 80] on link "Back to Classroom" at bounding box center [90, 82] width 156 height 49
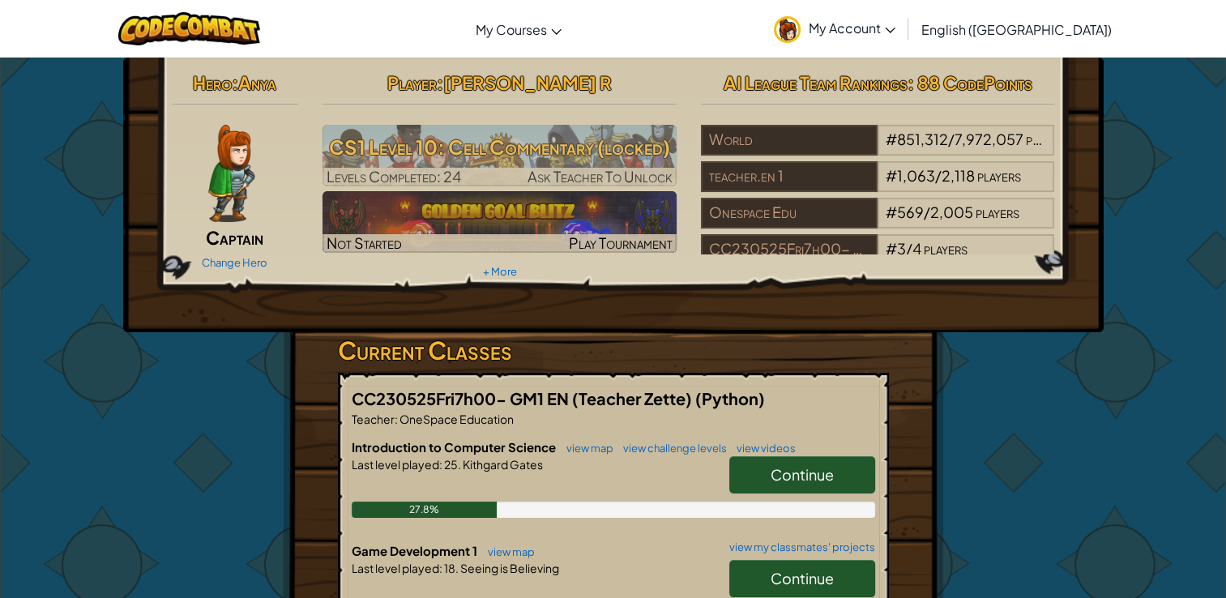
click at [836, 585] on link "Continue" at bounding box center [802, 578] width 146 height 37
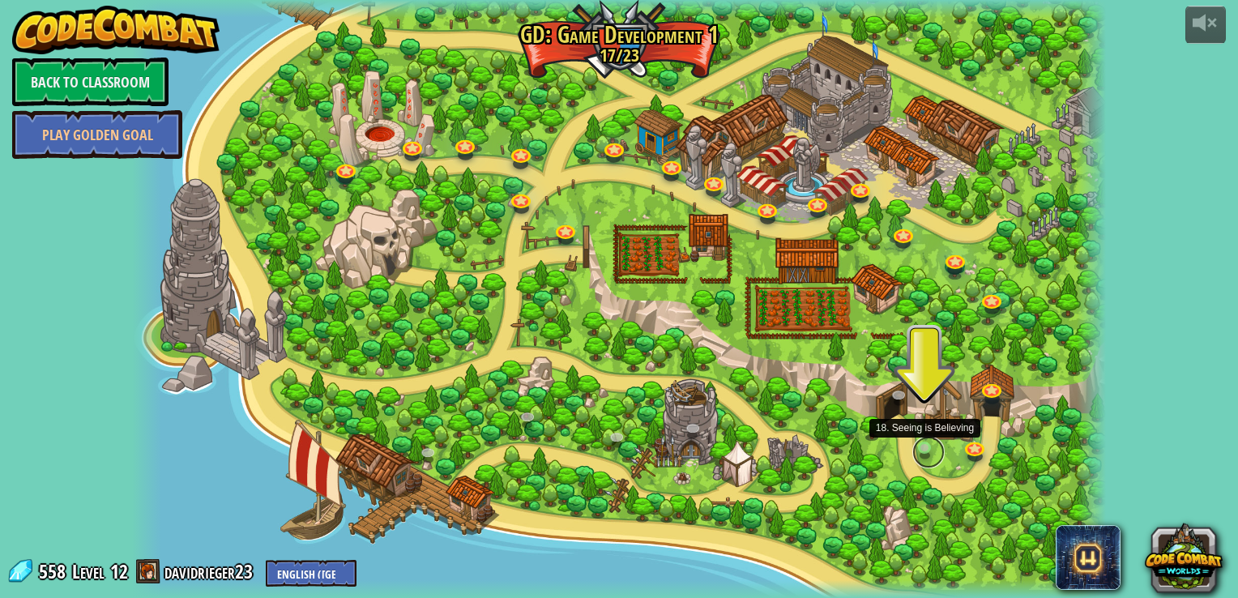
click at [925, 449] on link at bounding box center [928, 452] width 32 height 32
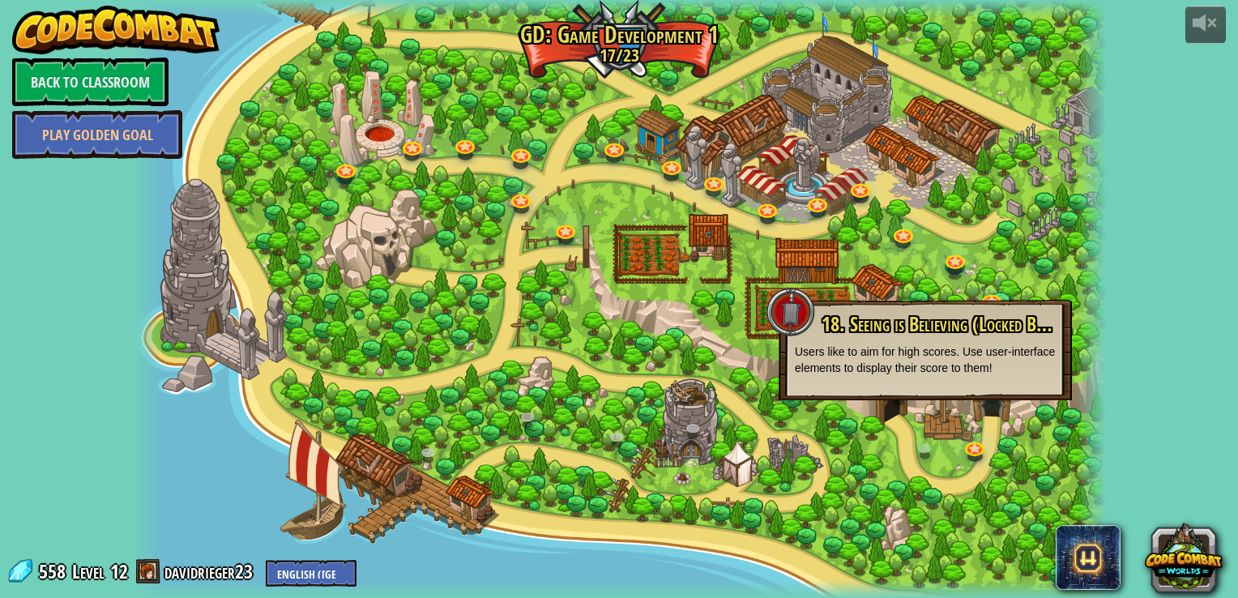
click at [771, 442] on div at bounding box center [618, 299] width 973 height 598
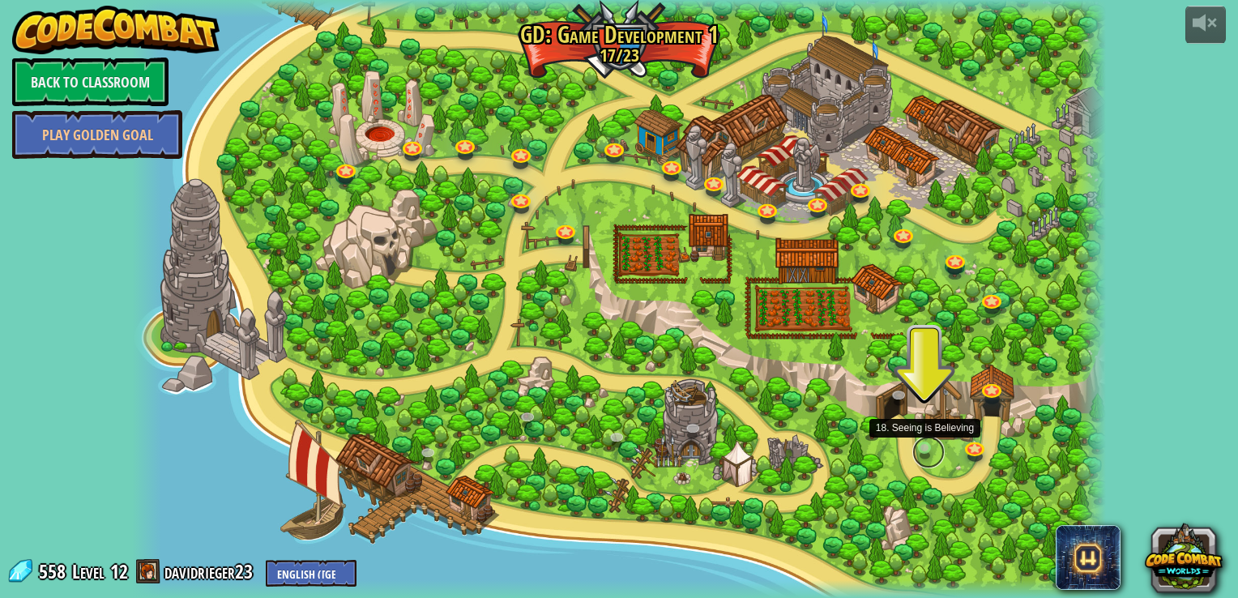
click at [922, 450] on link at bounding box center [928, 452] width 32 height 32
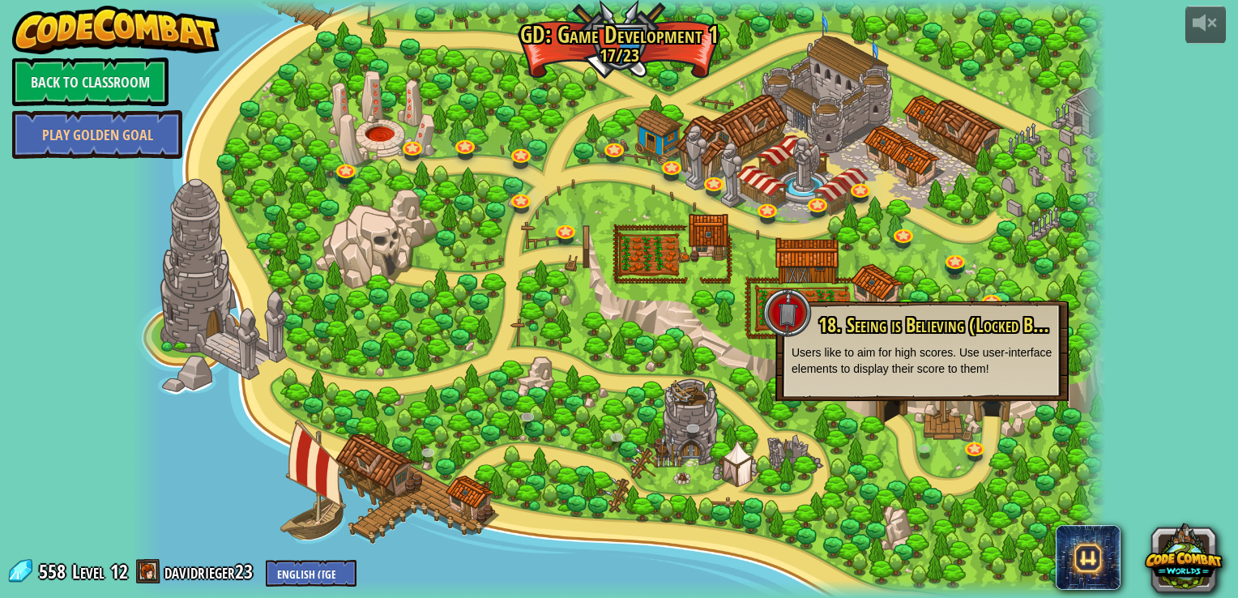
click at [827, 541] on div at bounding box center [618, 299] width 973 height 598
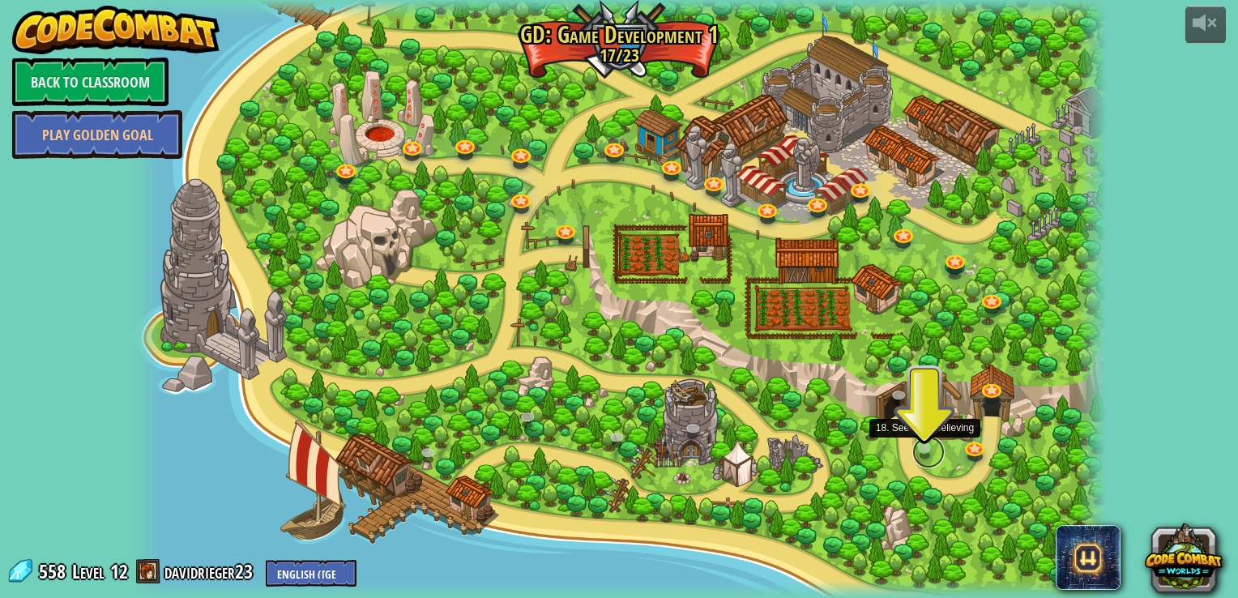
click at [930, 446] on link at bounding box center [928, 452] width 32 height 32
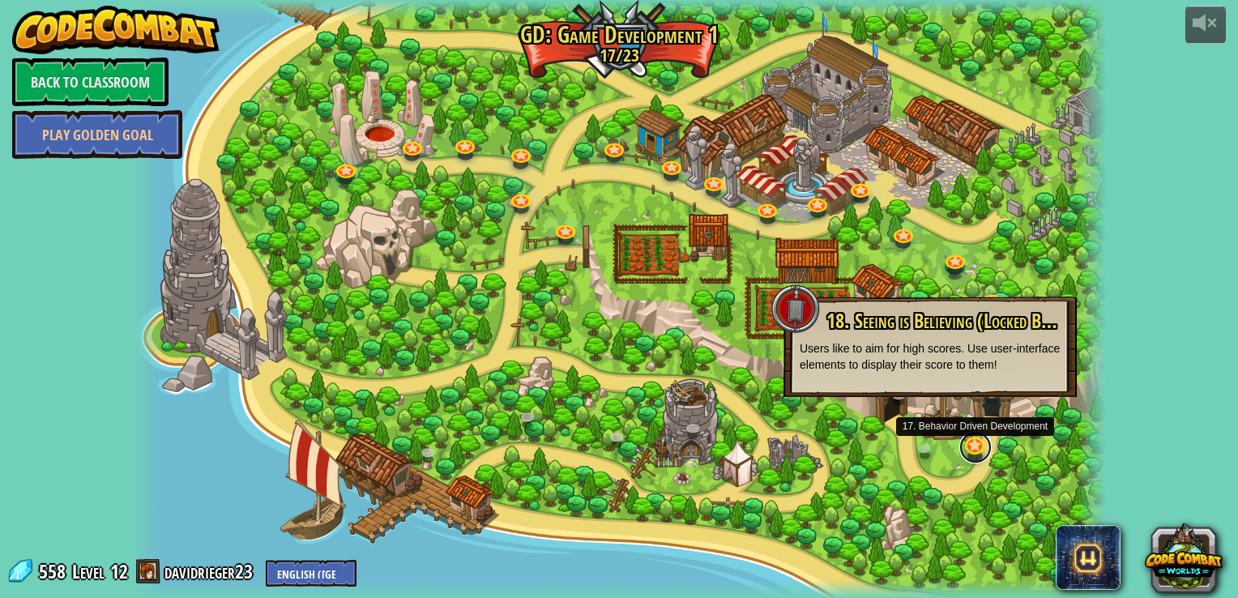
click at [977, 447] on link at bounding box center [975, 447] width 32 height 32
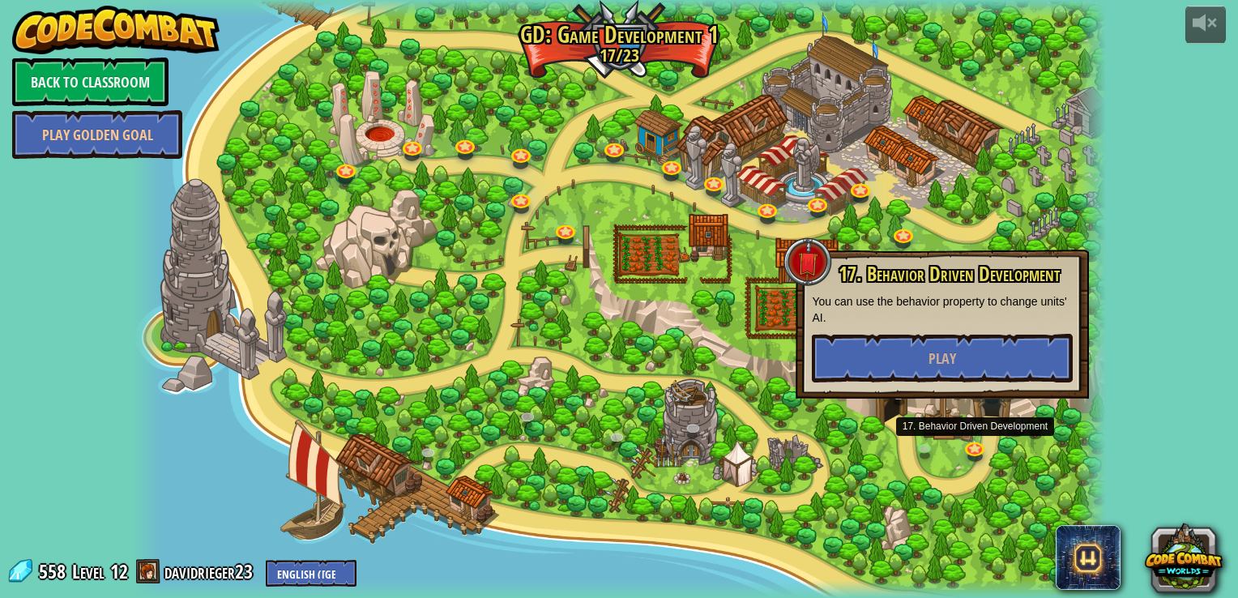
click at [947, 514] on div at bounding box center [618, 299] width 973 height 598
